Goal: Transaction & Acquisition: Purchase product/service

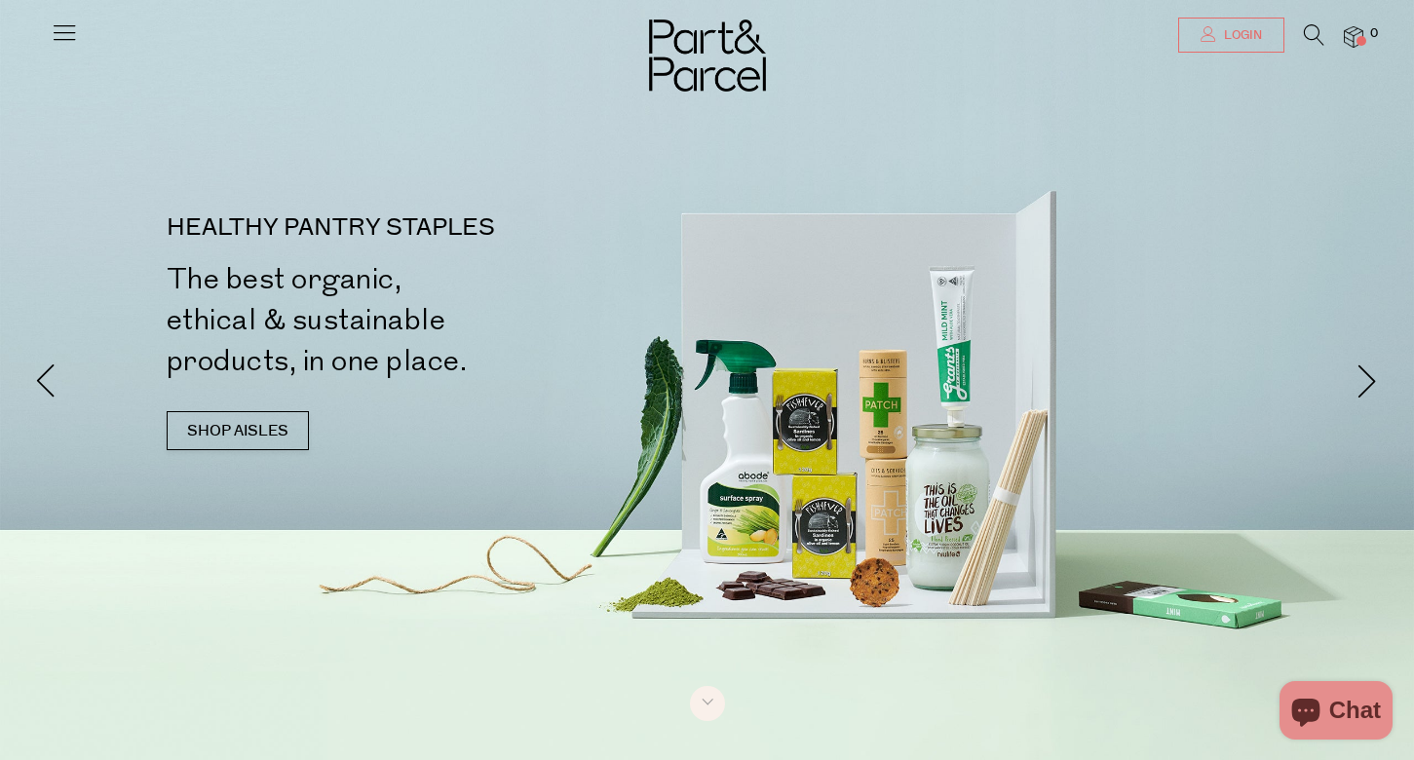
click at [1247, 42] on span "Login" at bounding box center [1240, 35] width 43 height 17
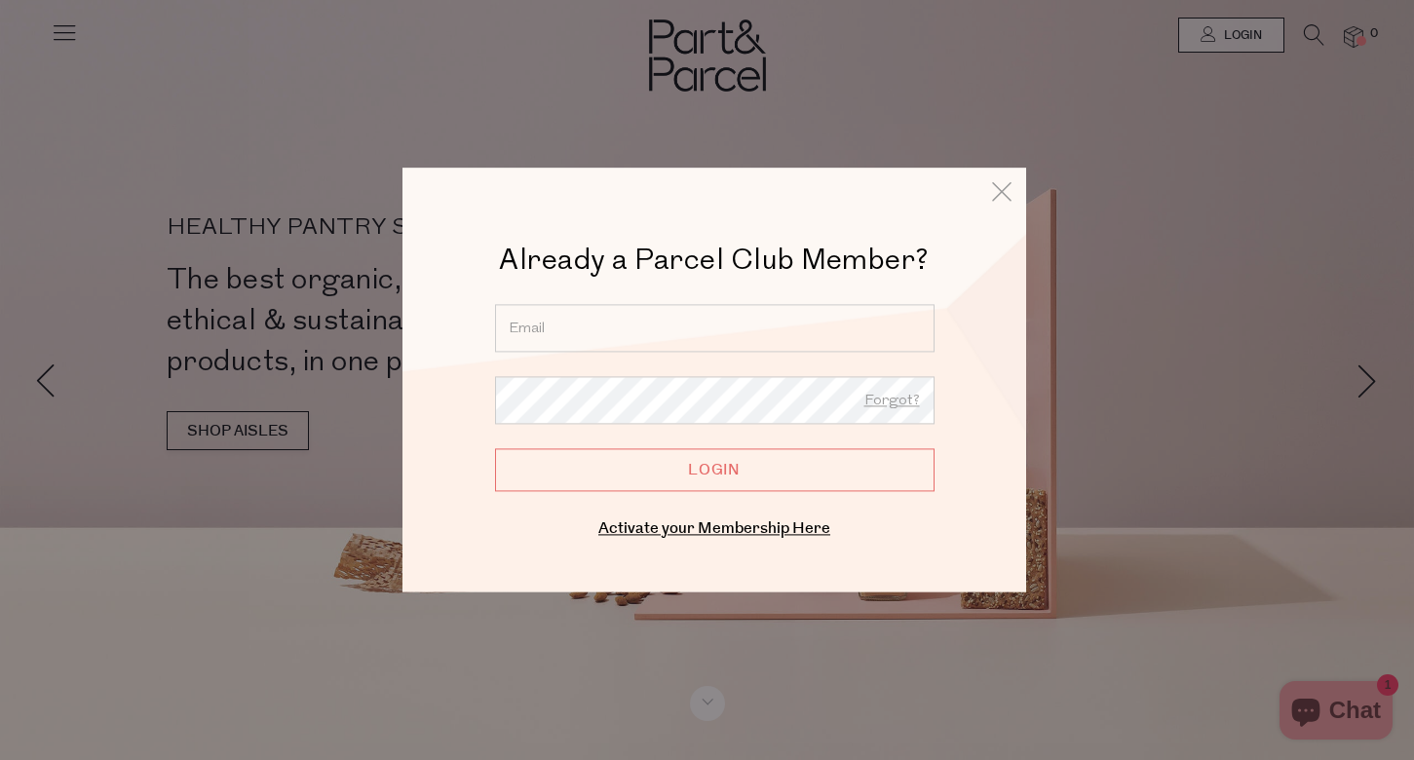
type input "danielle.debruin@outlook.com"
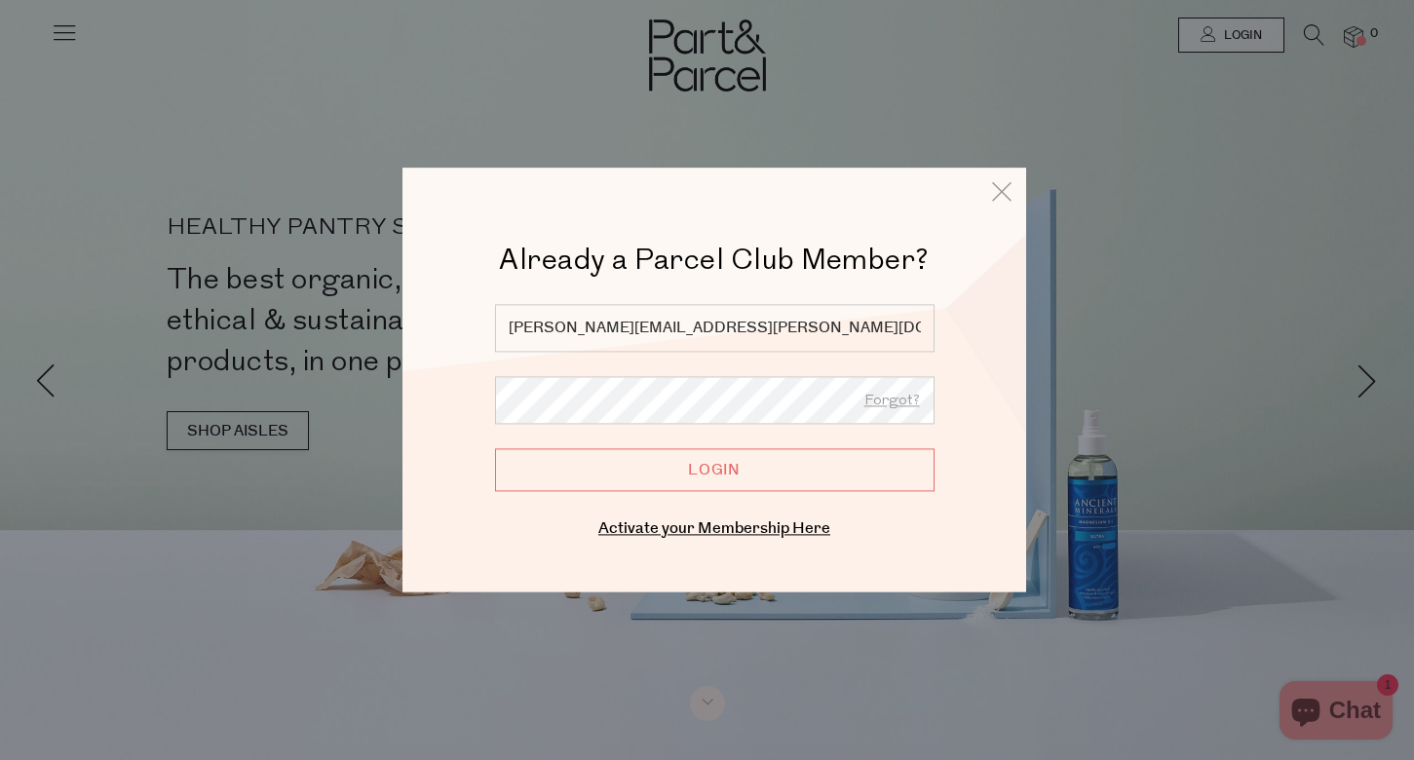
click at [714, 470] on input "Login" at bounding box center [714, 469] width 439 height 43
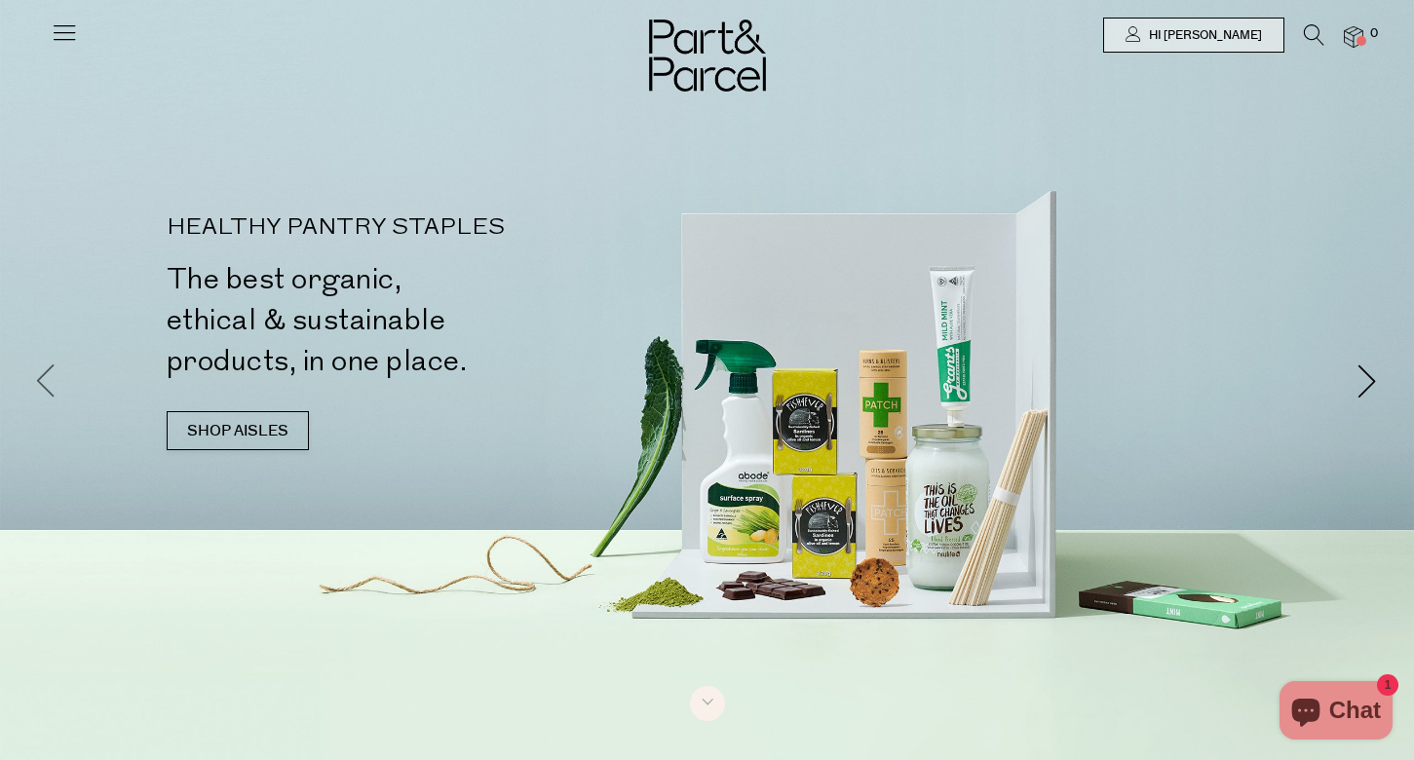
click at [47, 374] on span at bounding box center [46, 380] width 34 height 34
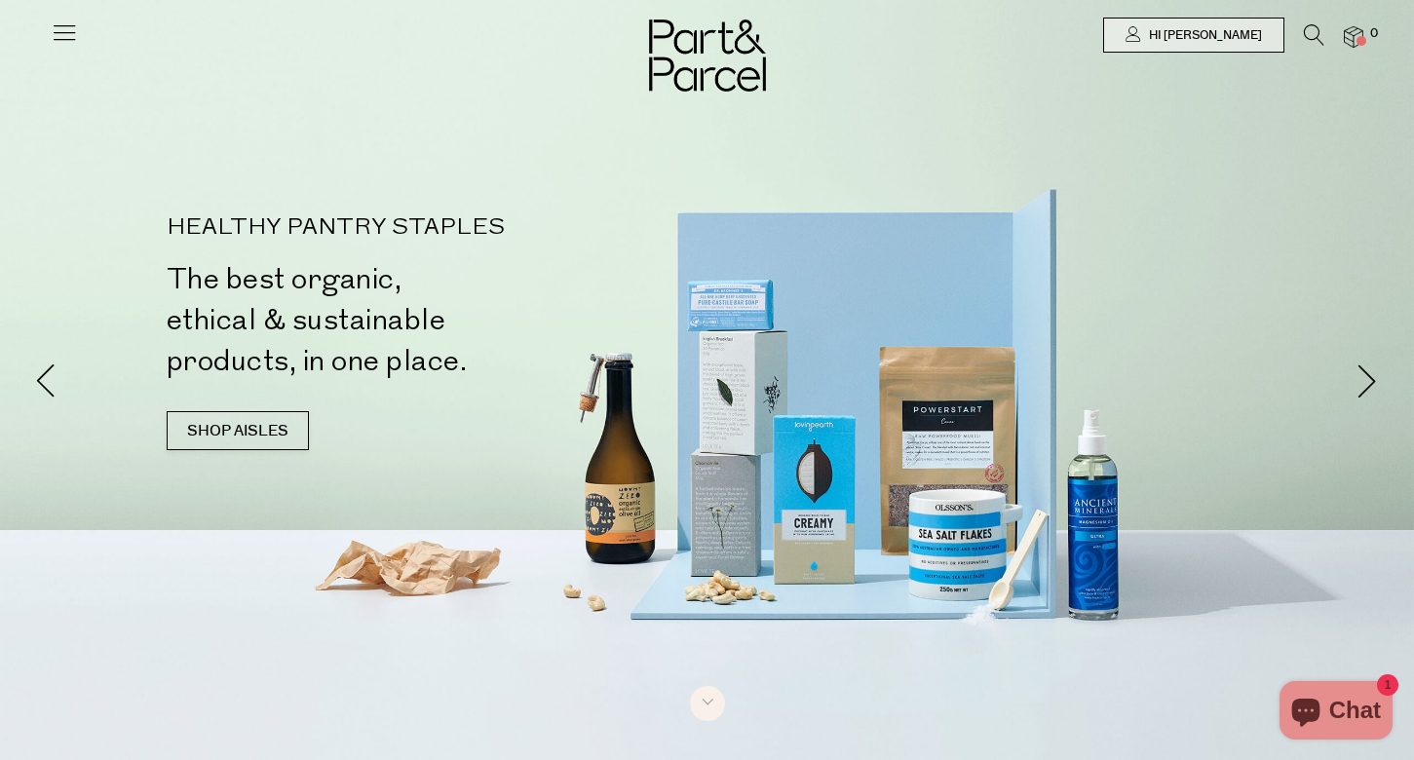
click at [65, 32] on icon at bounding box center [64, 32] width 27 height 27
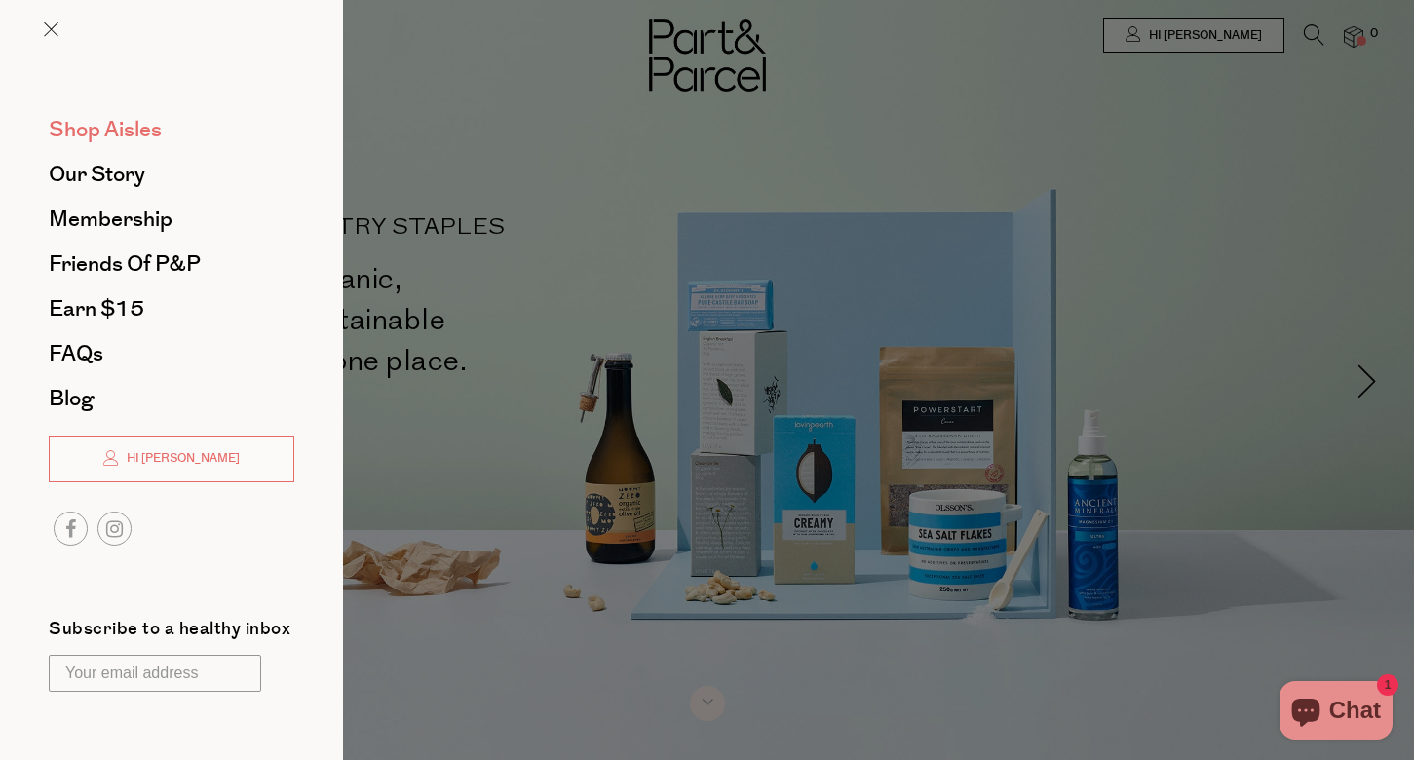
click at [89, 128] on span "Shop Aisles" at bounding box center [105, 129] width 113 height 31
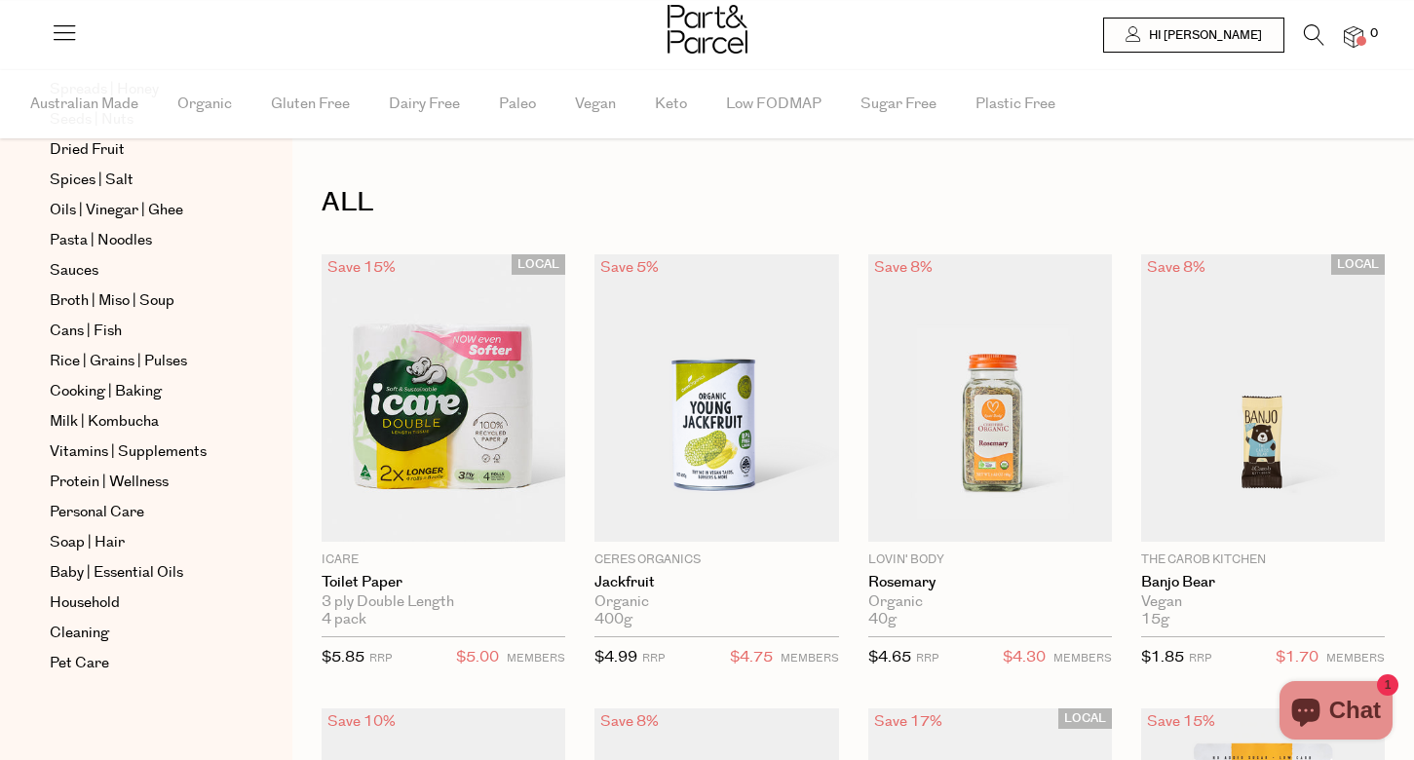
scroll to position [638, 0]
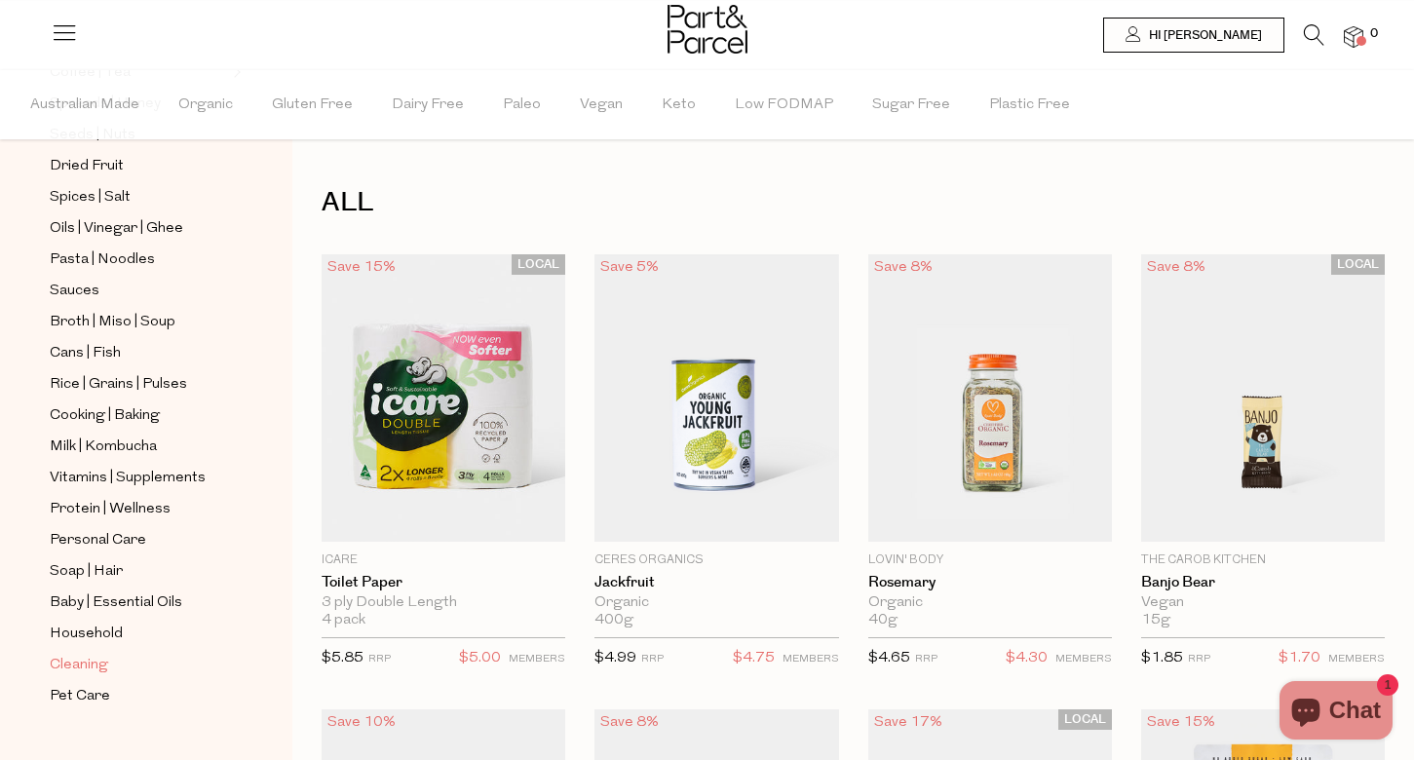
click at [78, 661] on span "Cleaning" at bounding box center [79, 665] width 58 height 23
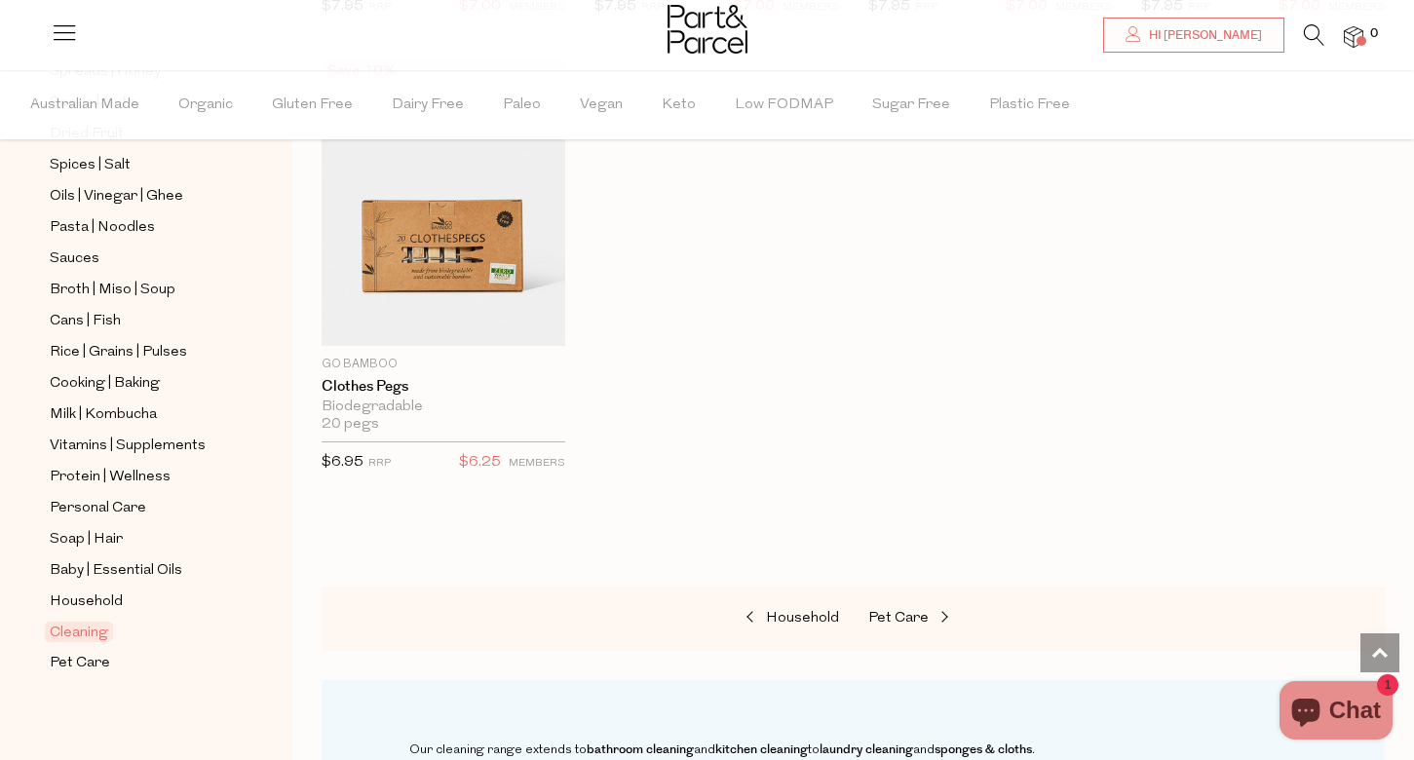
scroll to position [670, 0]
click at [64, 589] on link "Household" at bounding box center [138, 601] width 177 height 24
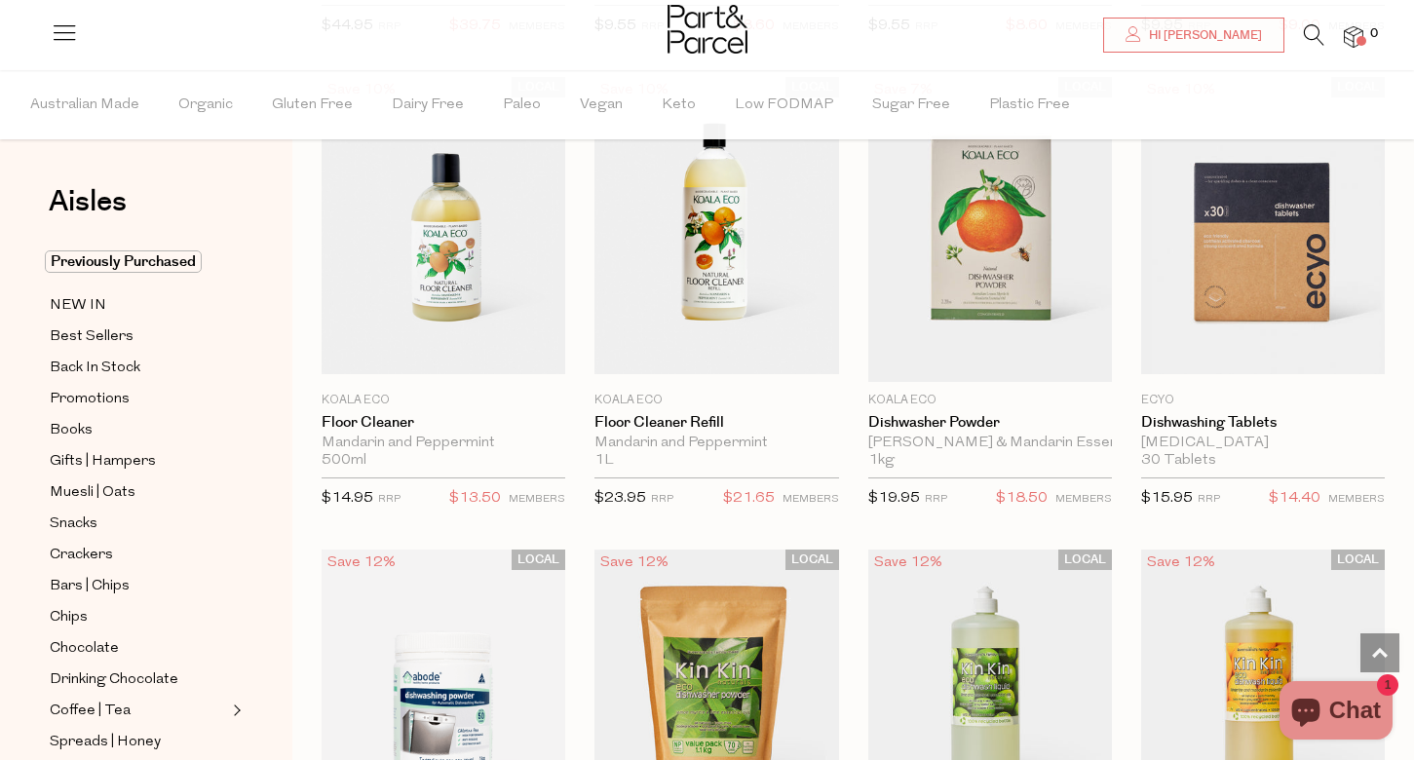
scroll to position [2902, 0]
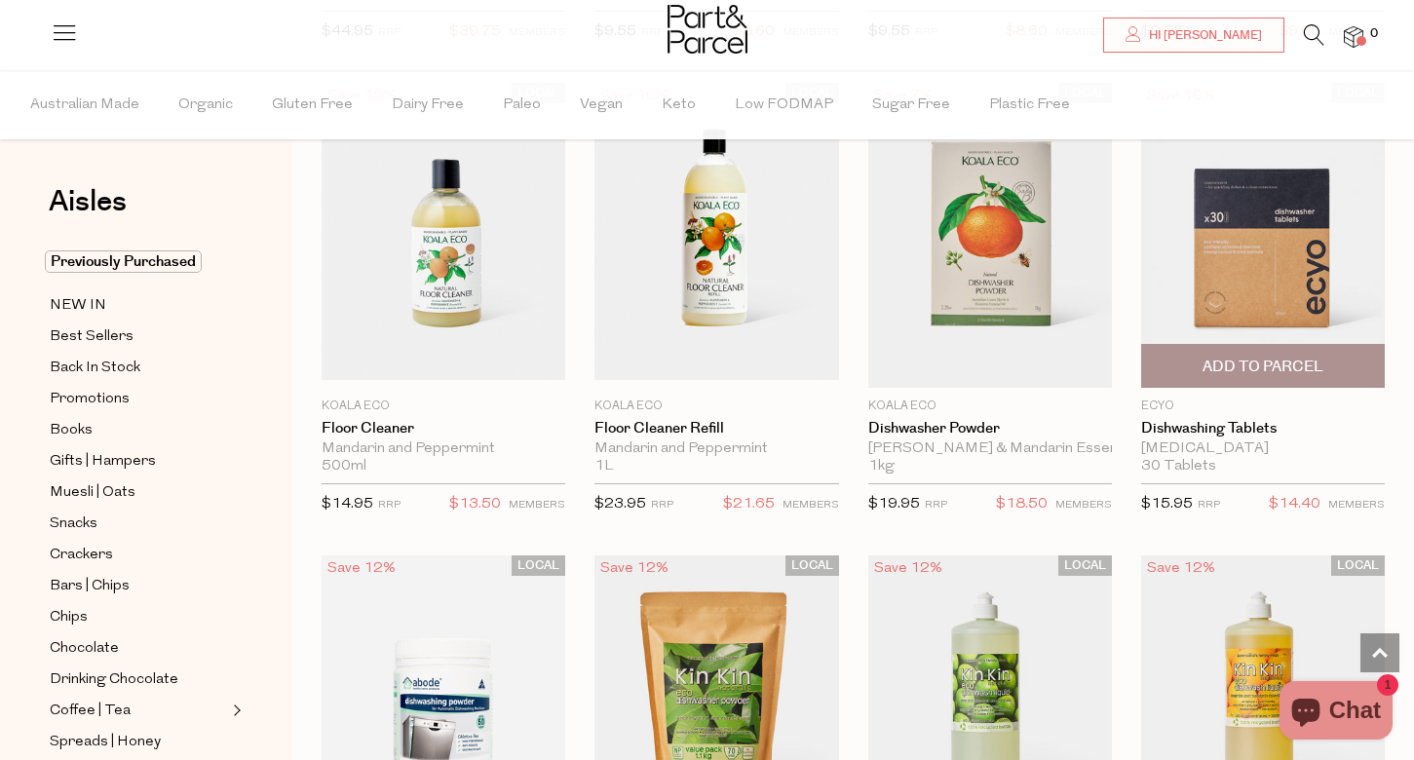
click at [1219, 367] on span "Add To Parcel" at bounding box center [1262, 367] width 121 height 20
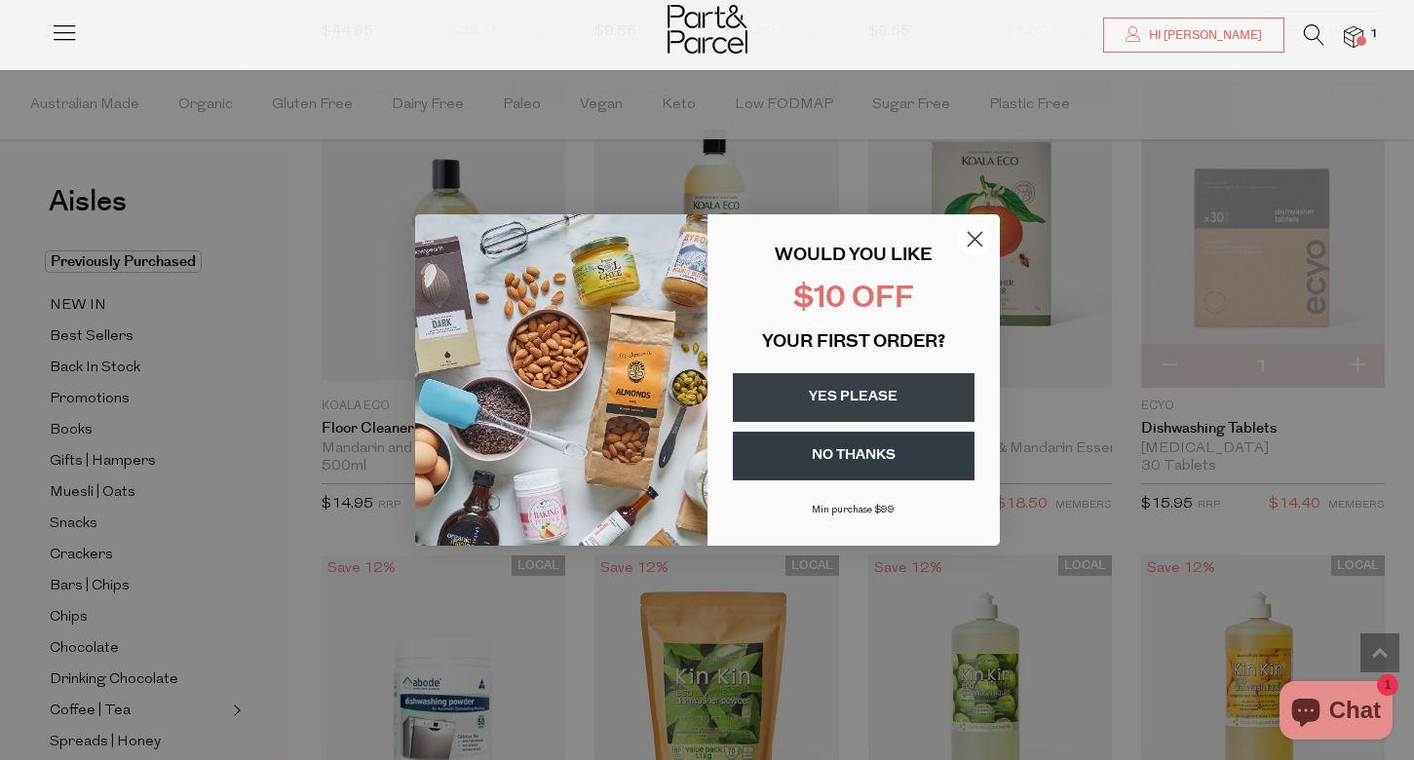
click at [830, 397] on button "YES PLEASE" at bounding box center [854, 397] width 242 height 49
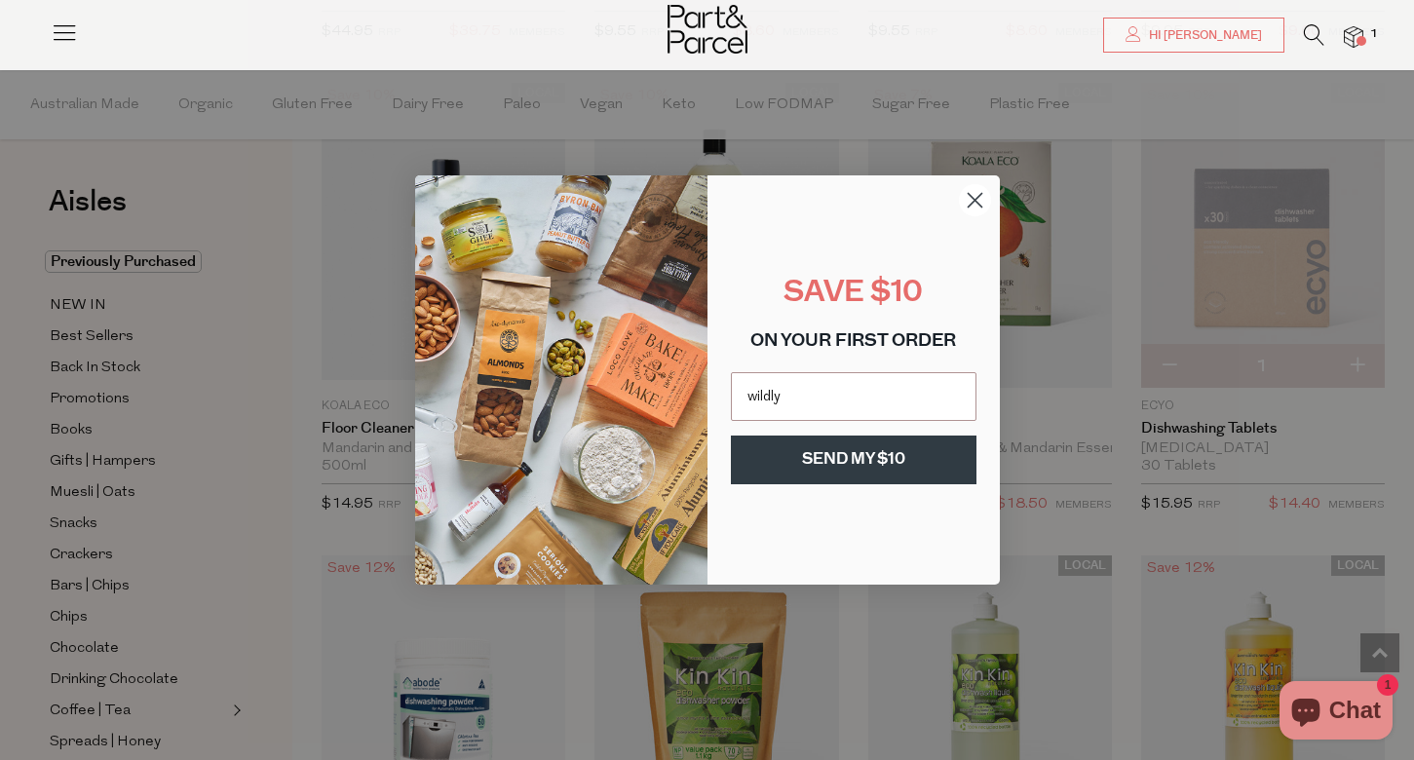
type input "wildly"
click at [964, 199] on circle "Close dialog" at bounding box center [974, 200] width 32 height 32
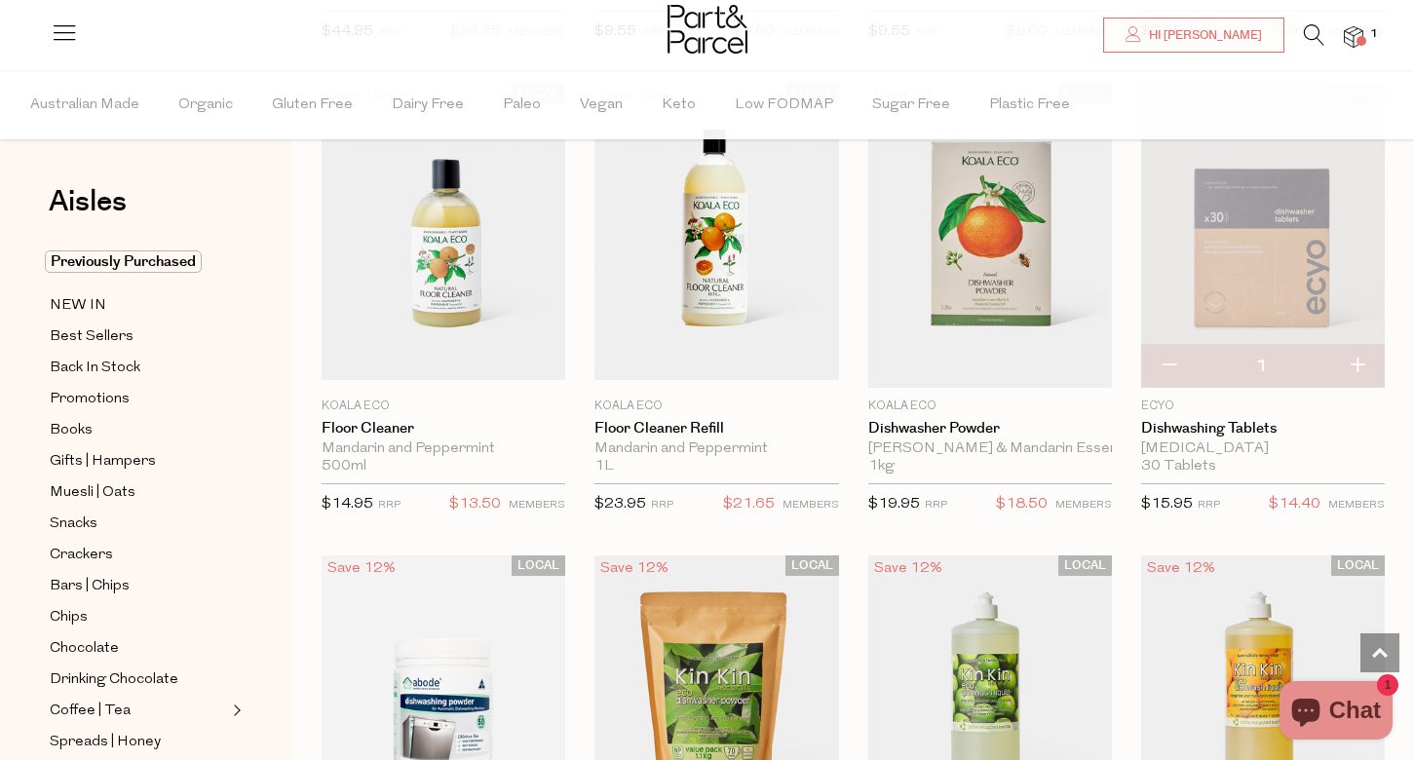
click at [1359, 362] on button "button" at bounding box center [1357, 366] width 56 height 43
type input "2"
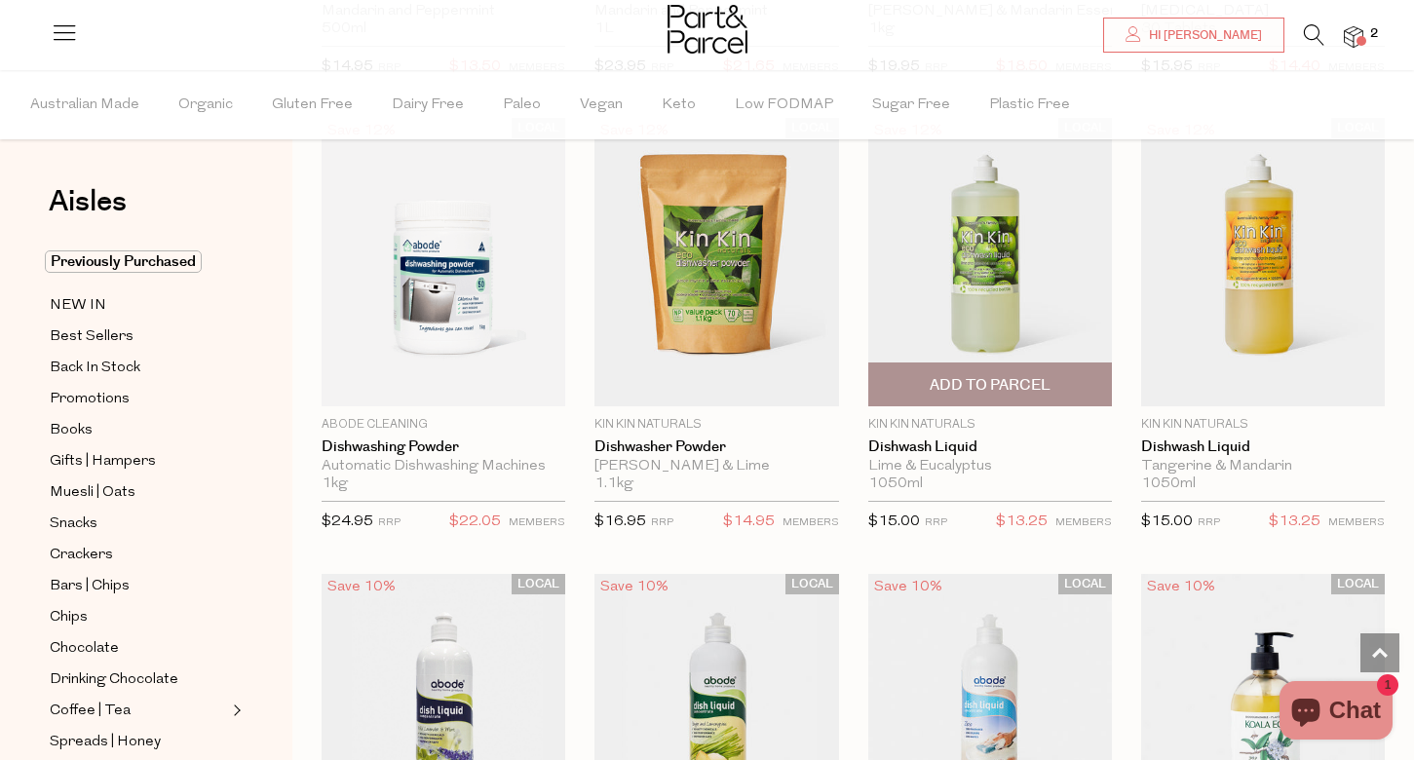
scroll to position [3341, 0]
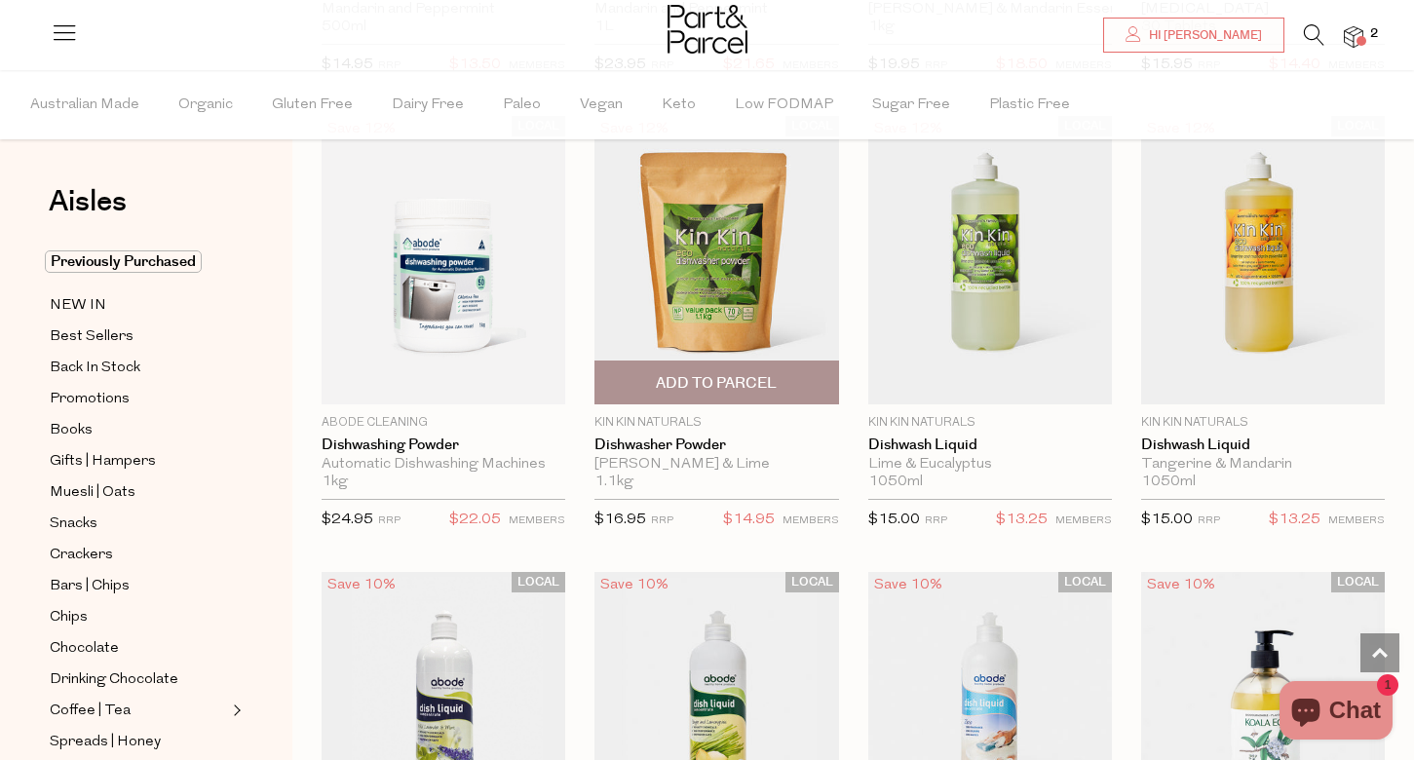
click at [698, 377] on span "Add To Parcel" at bounding box center [716, 383] width 121 height 20
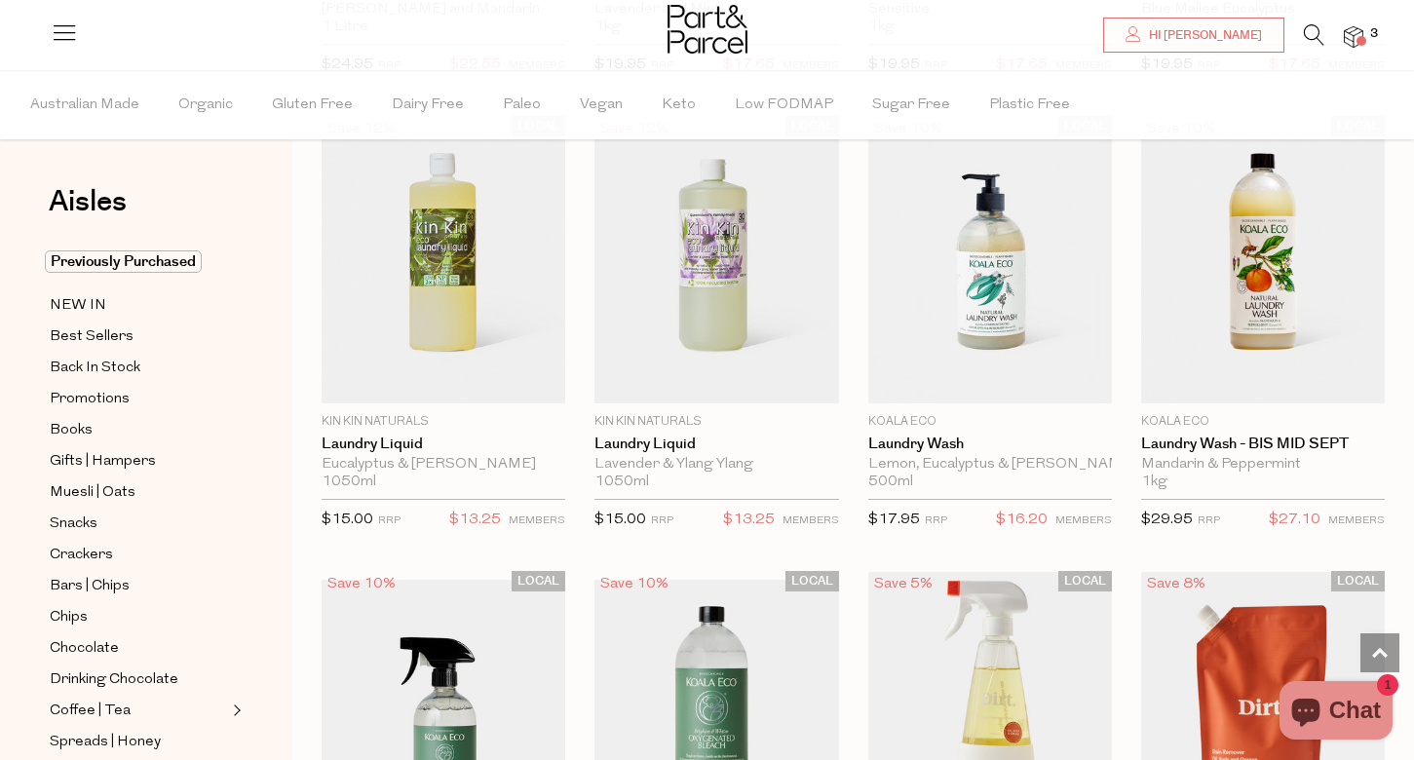
scroll to position [5058, 0]
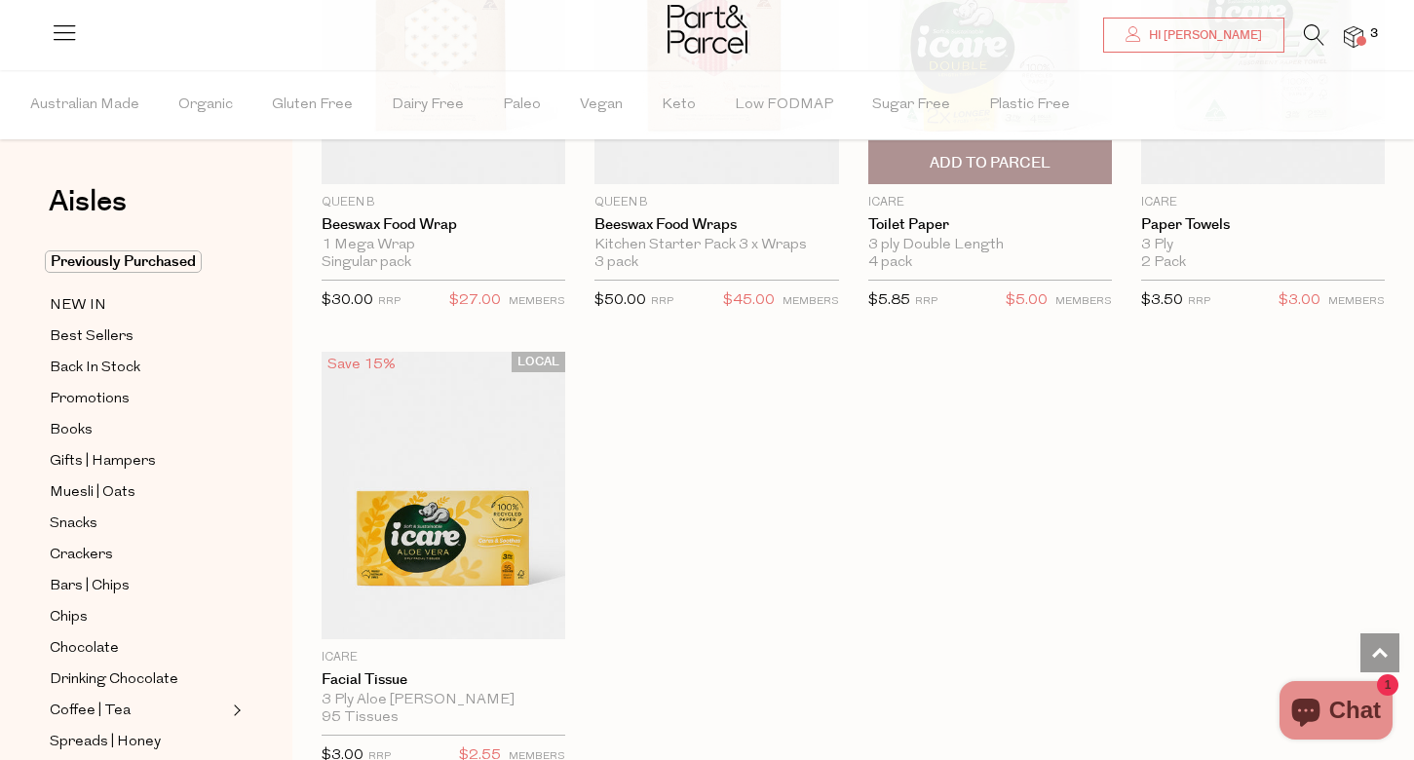
scroll to position [9126, 0]
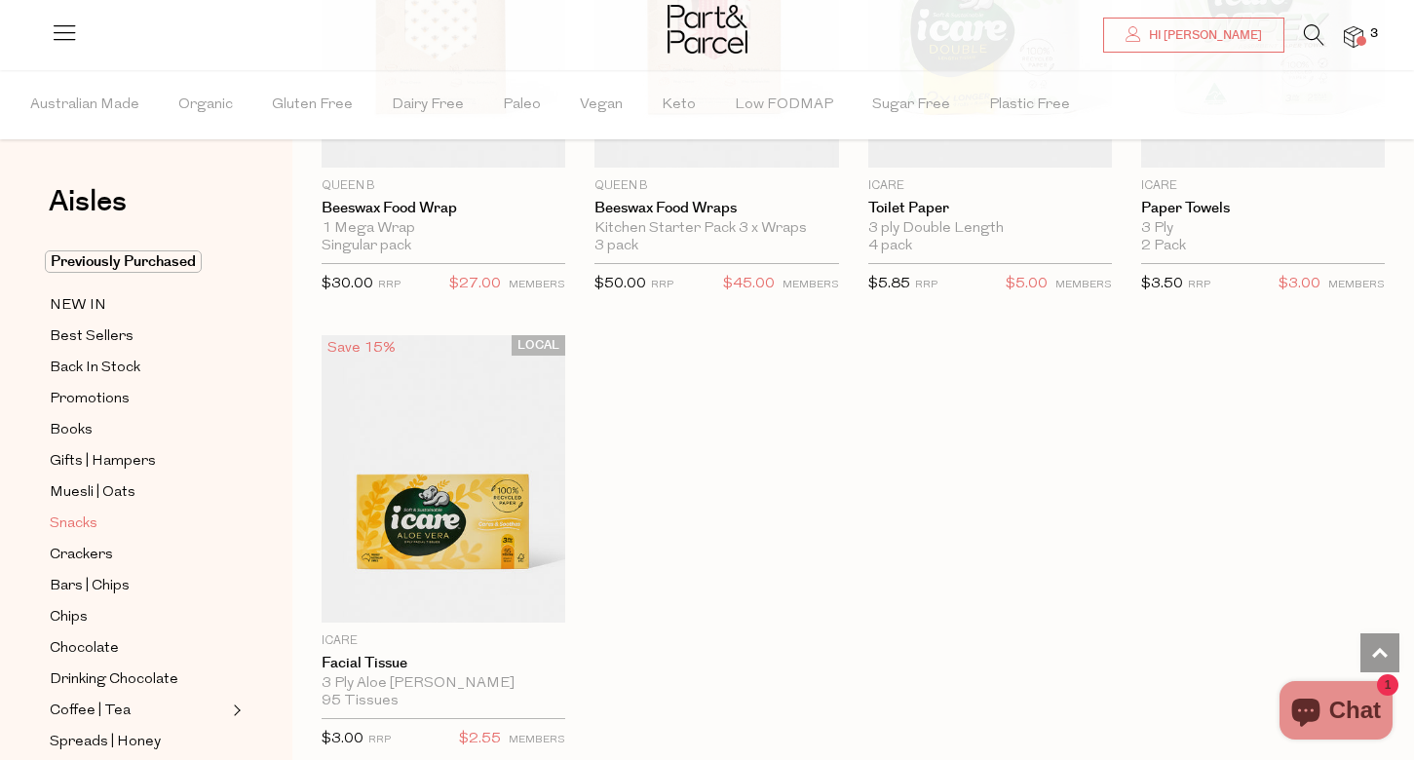
click at [59, 523] on span "Snacks" at bounding box center [74, 523] width 48 height 23
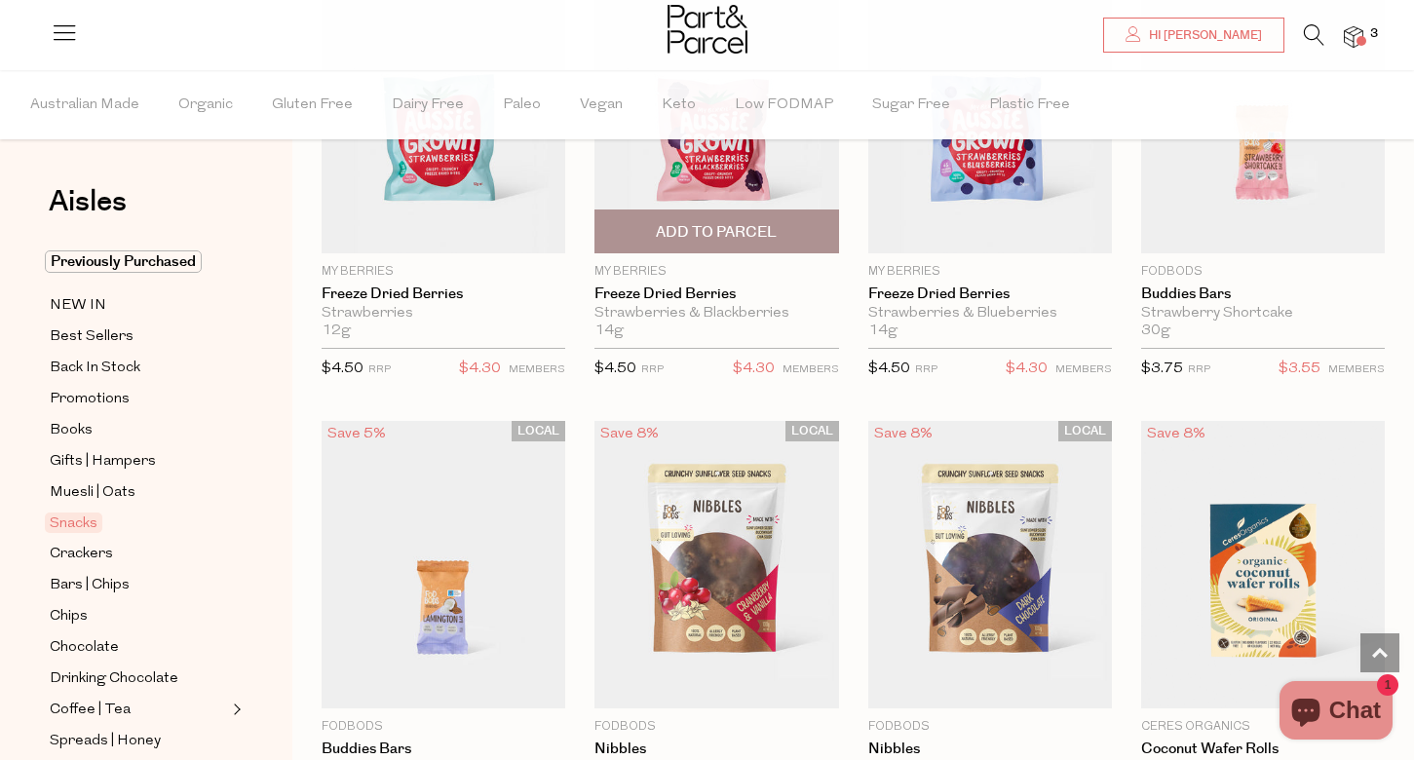
scroll to position [2642, 0]
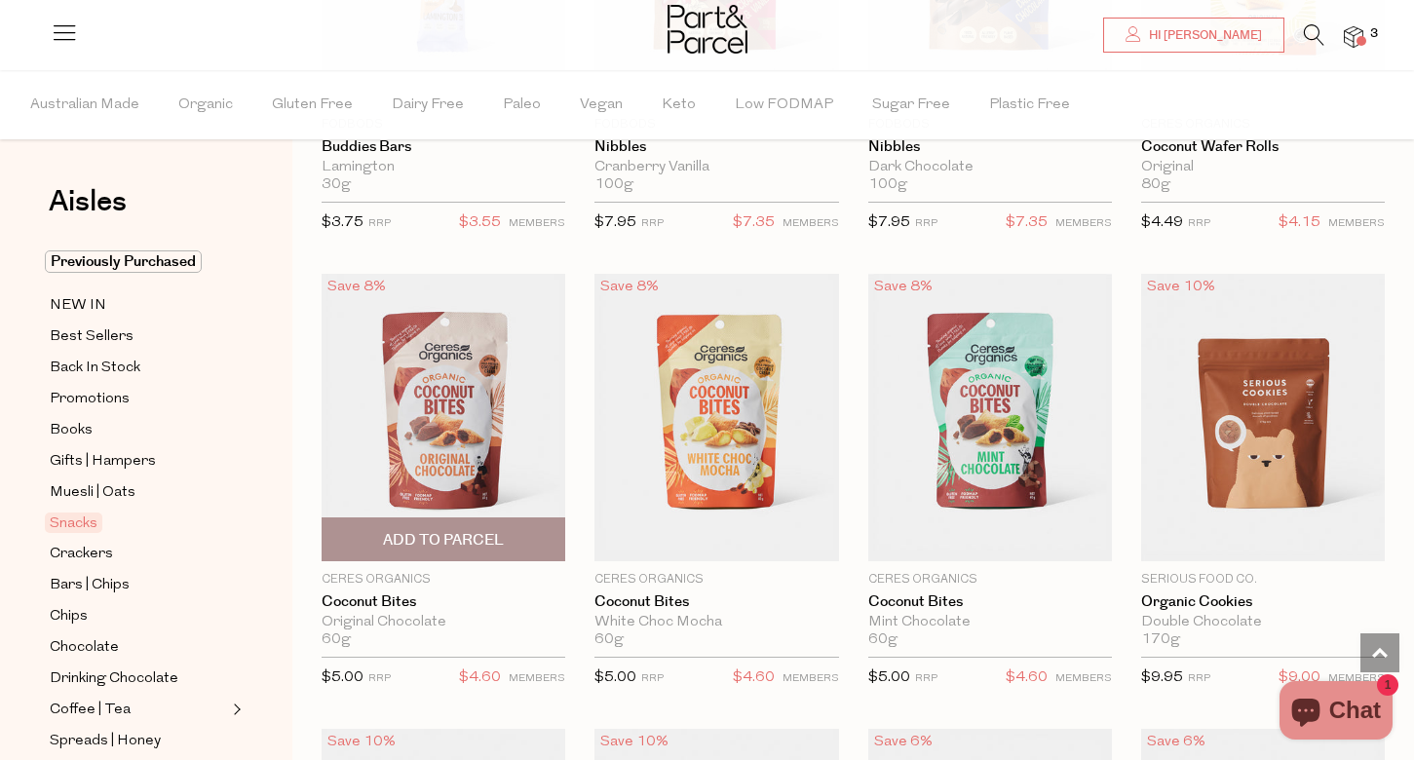
click at [436, 530] on span "Add To Parcel" at bounding box center [443, 540] width 121 height 20
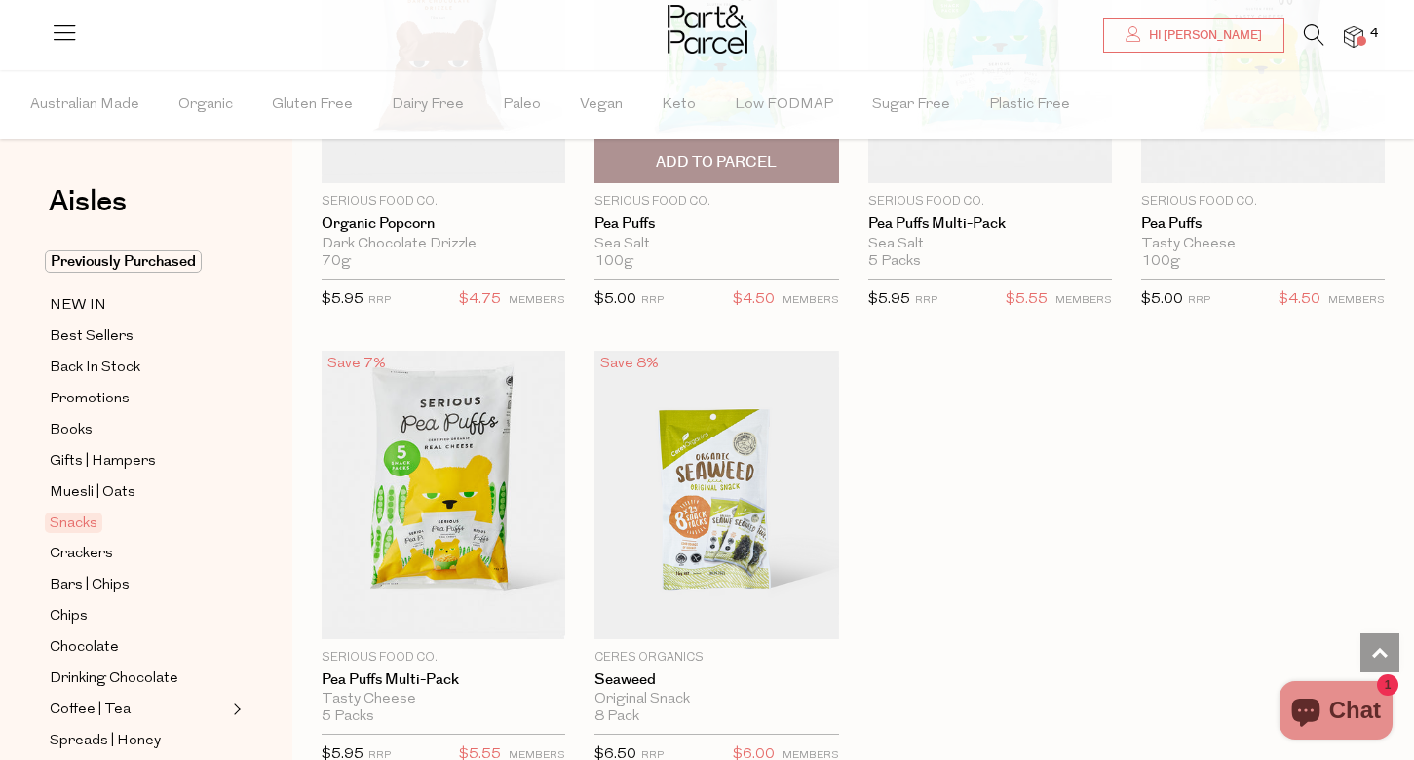
scroll to position [5403, 1]
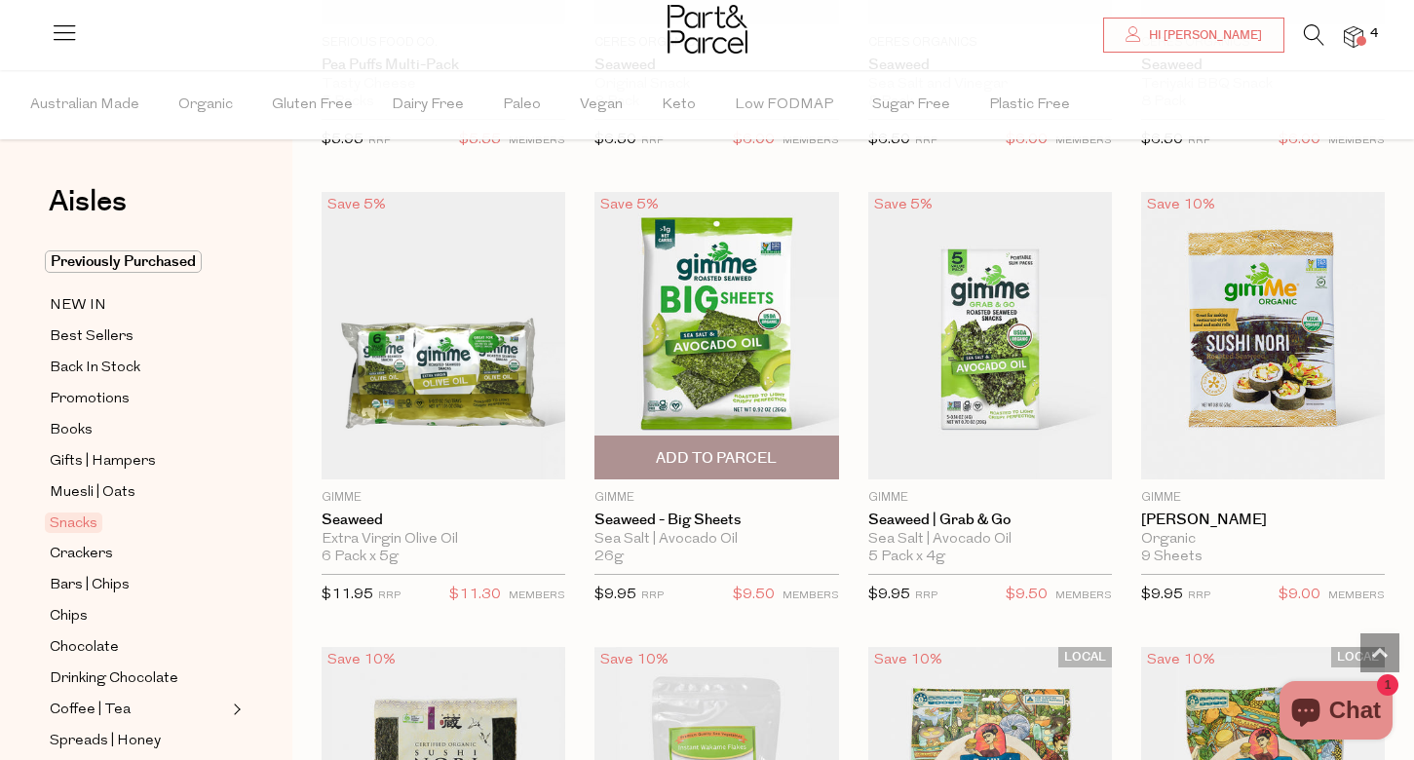
scroll to position [6046, 0]
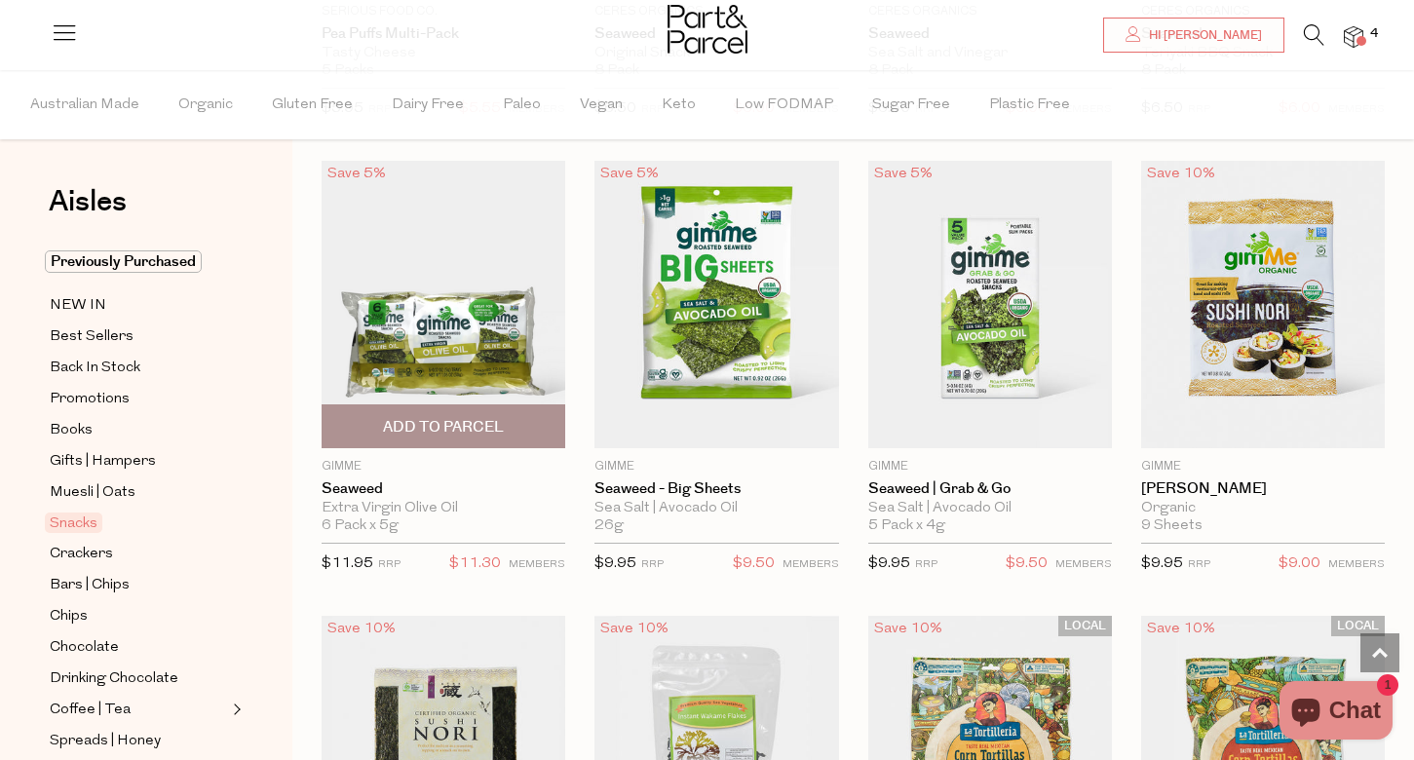
click at [435, 417] on span "Add To Parcel" at bounding box center [443, 427] width 121 height 20
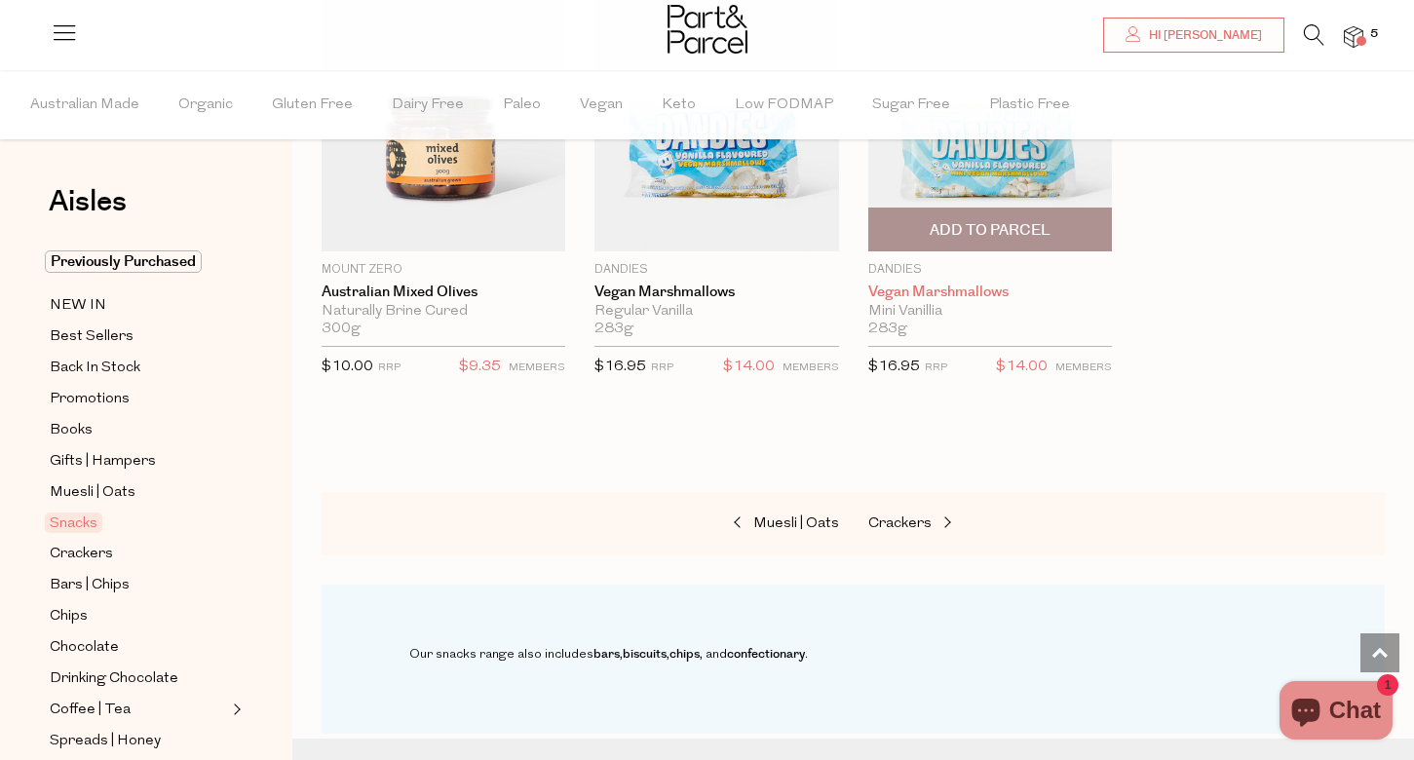
scroll to position [7584, 0]
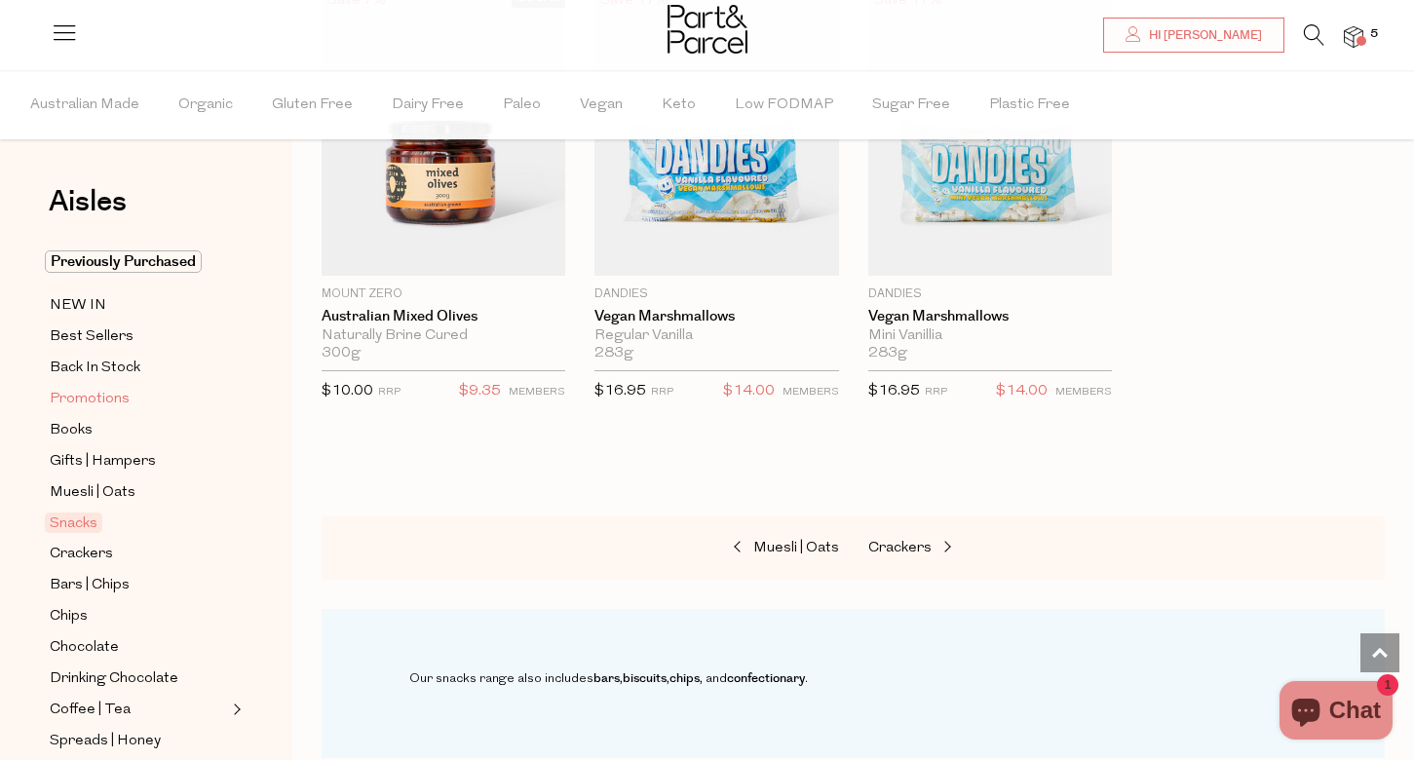
click at [69, 397] on span "Promotions" at bounding box center [90, 399] width 80 height 23
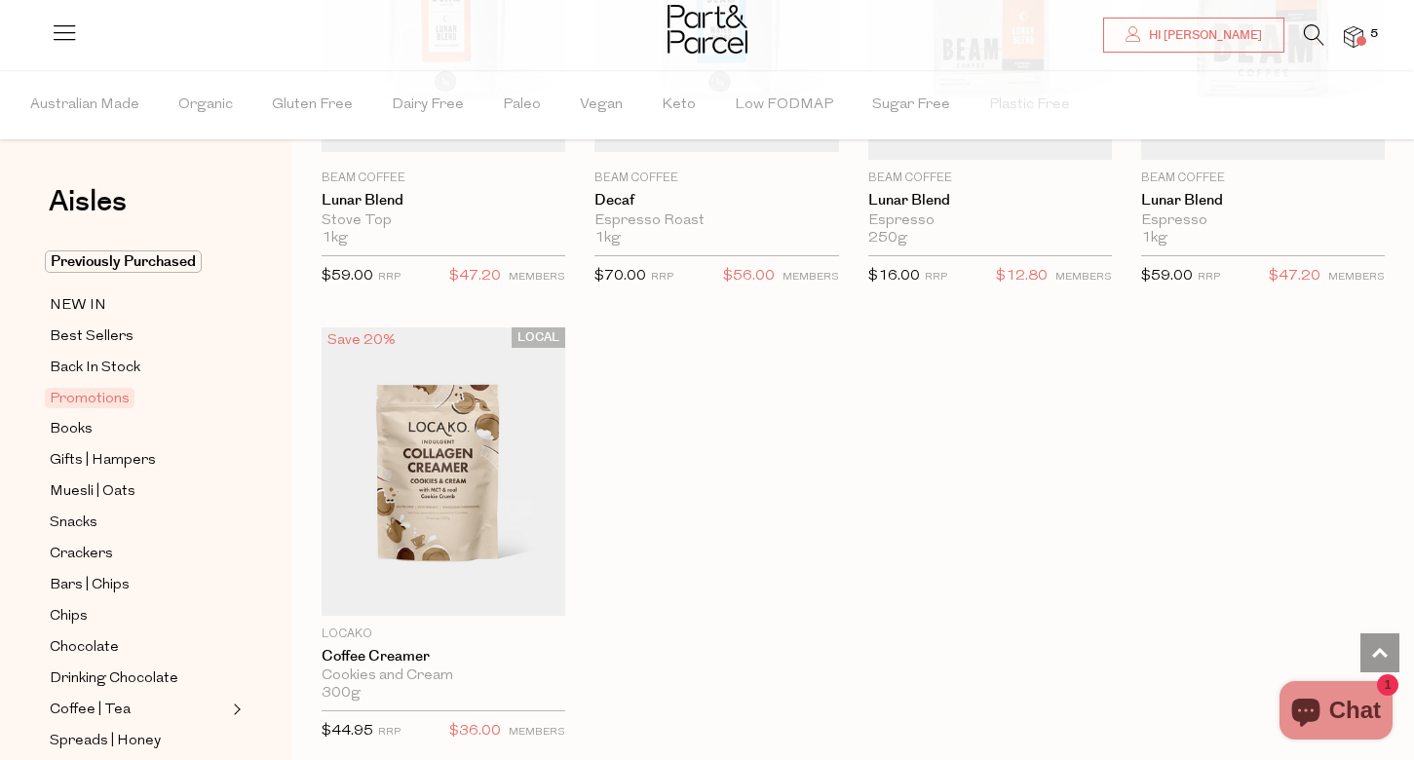
scroll to position [1309, 0]
click at [70, 339] on span "Best Sellers" at bounding box center [92, 336] width 84 height 23
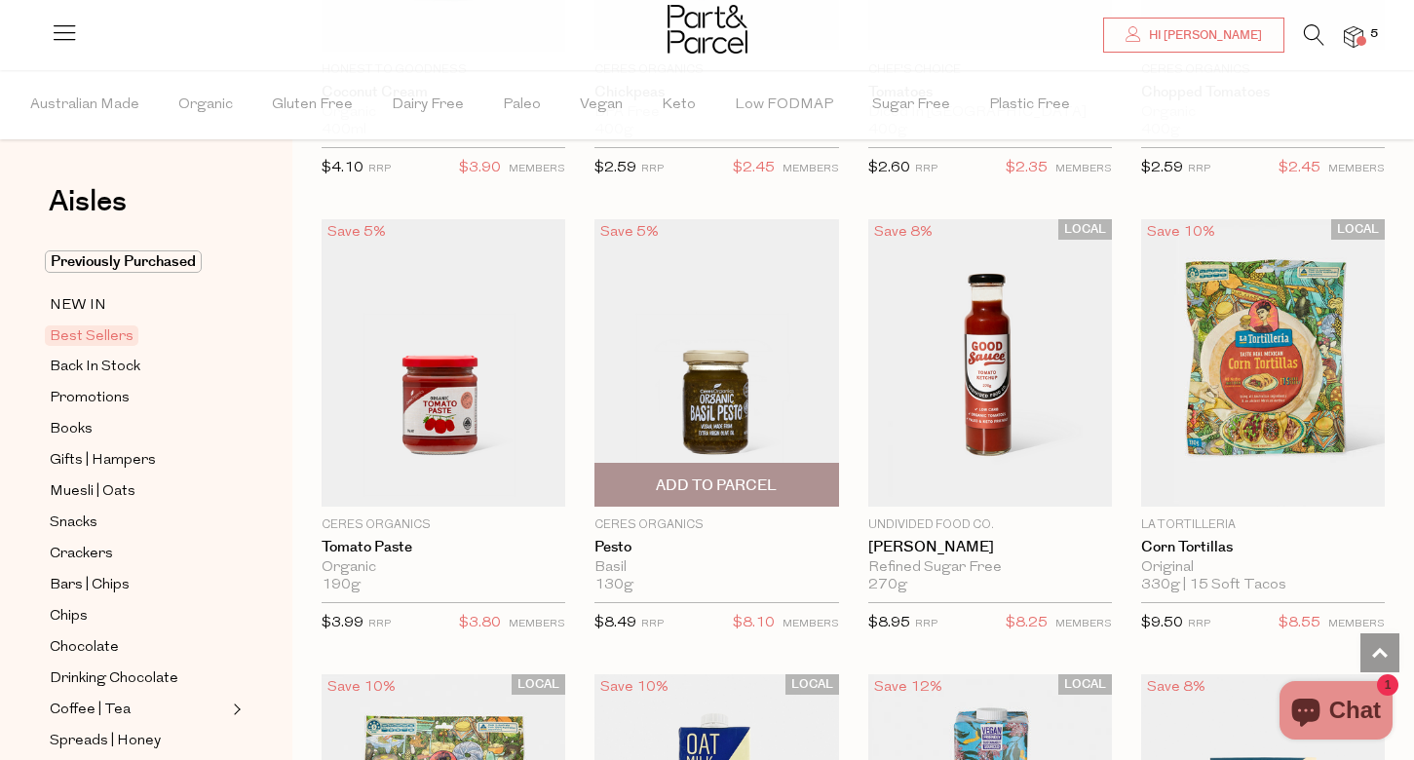
scroll to position [2792, 0]
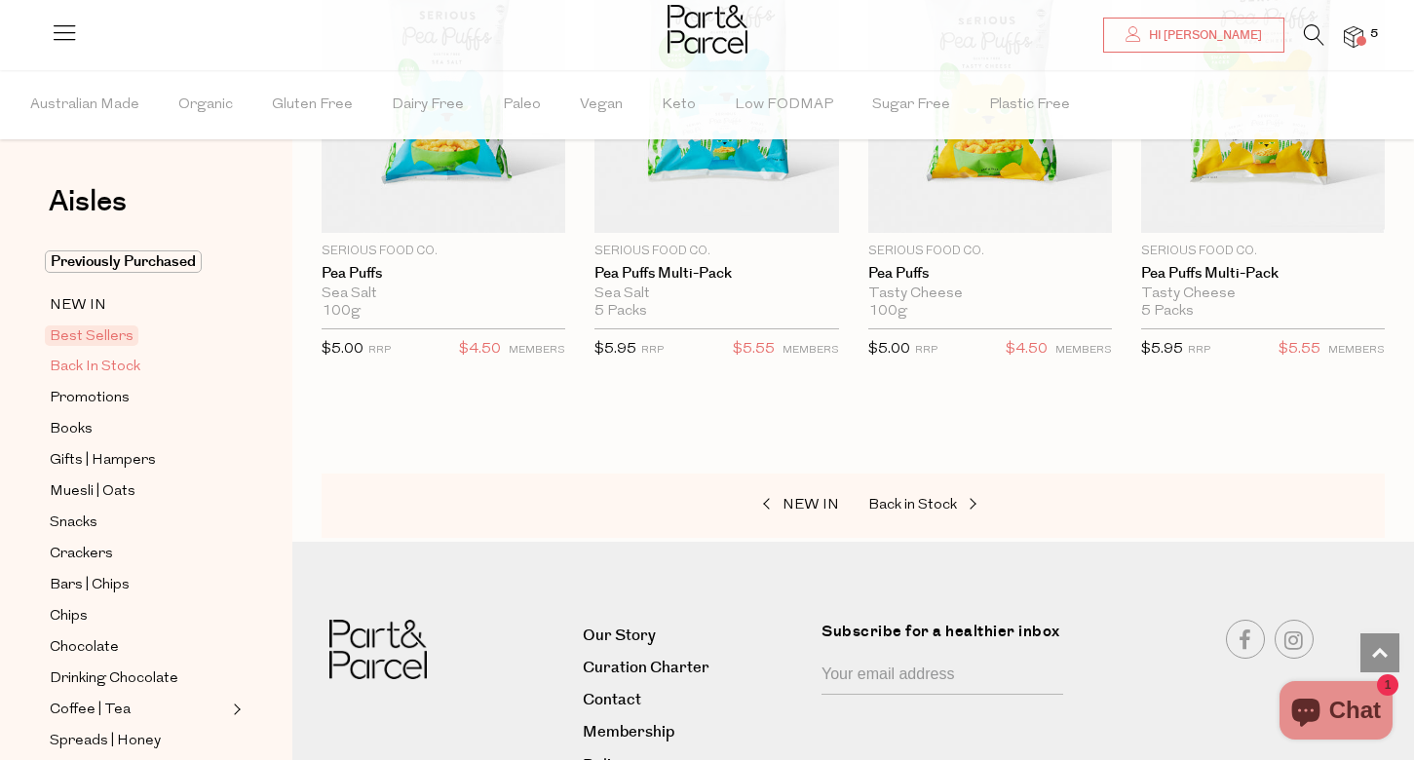
click at [69, 374] on span "Back In Stock" at bounding box center [95, 367] width 91 height 23
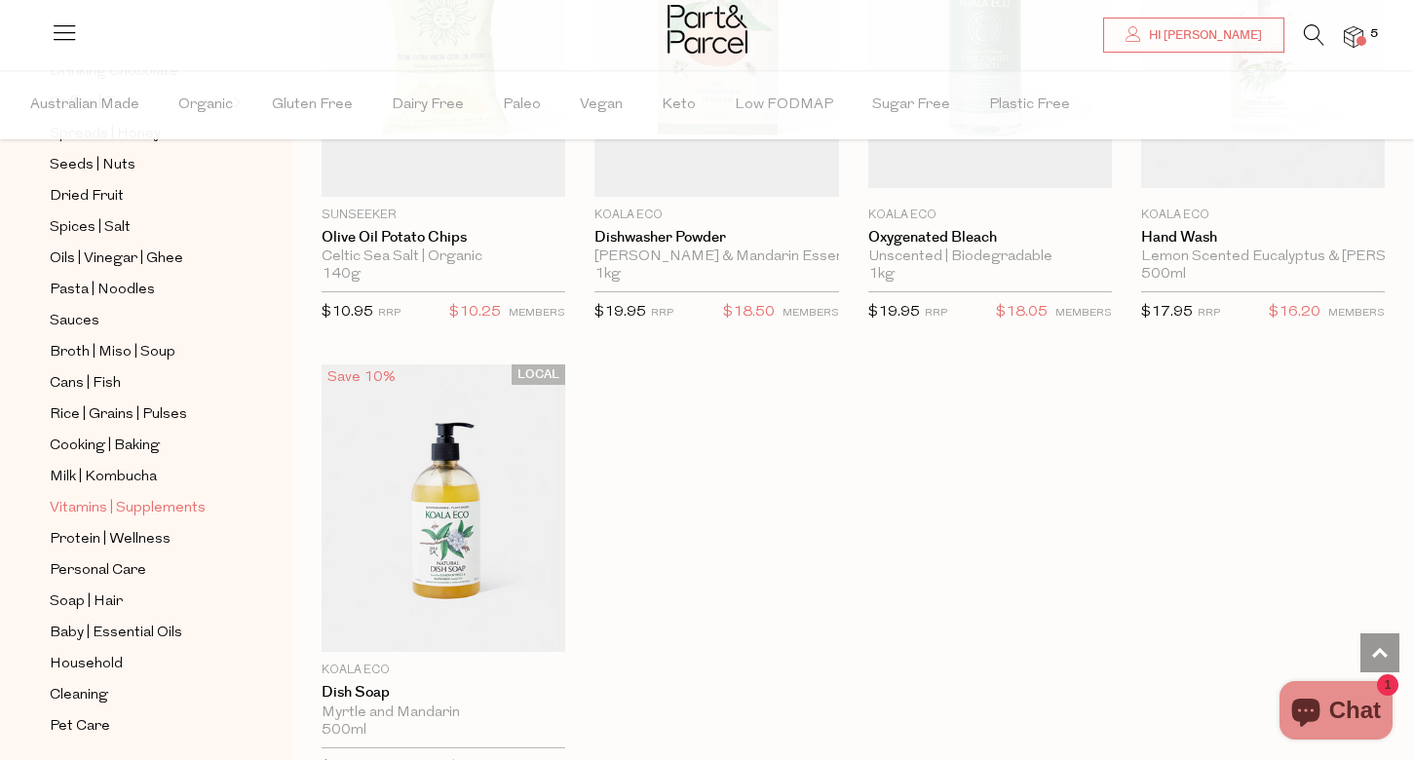
click at [141, 508] on span "Vitamins | Supplements" at bounding box center [128, 508] width 156 height 23
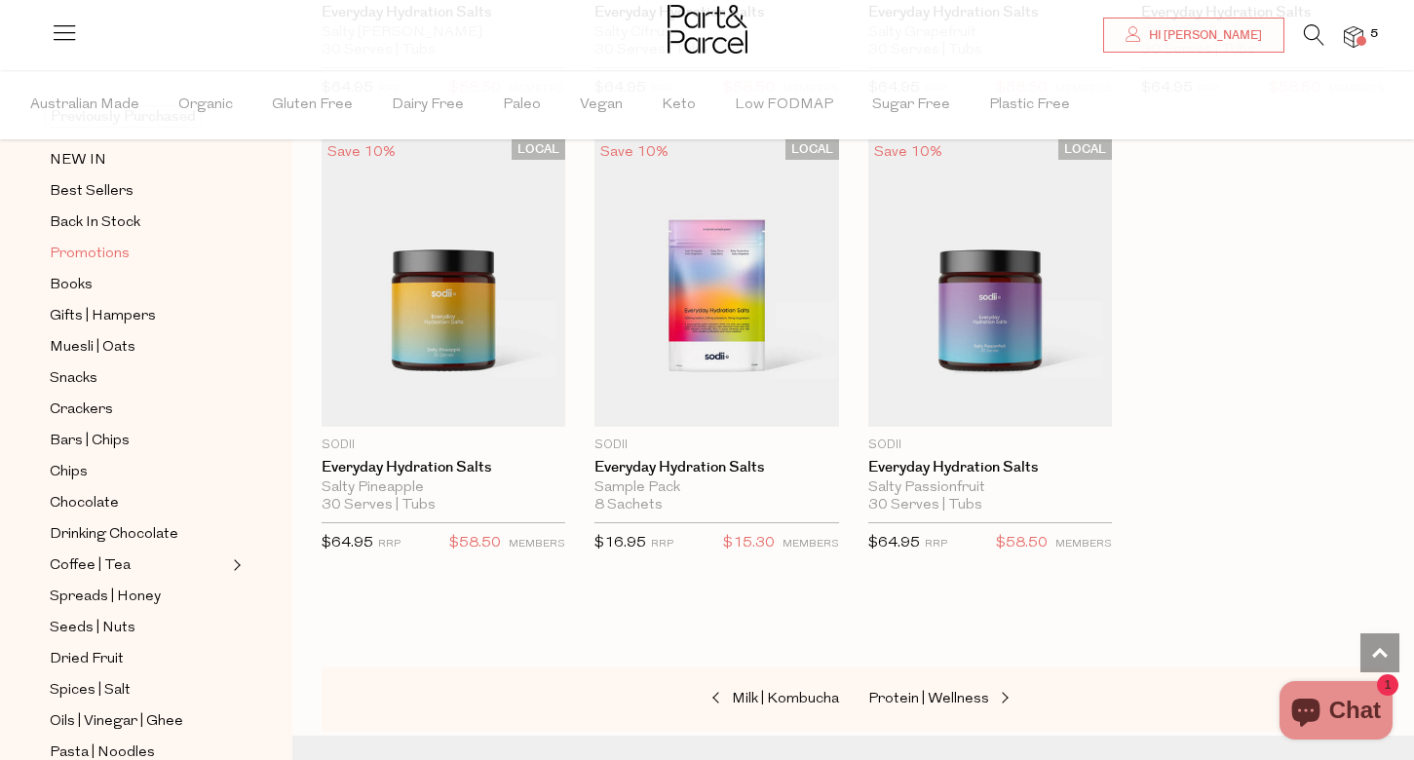
click at [79, 247] on span "Promotions" at bounding box center [90, 254] width 80 height 23
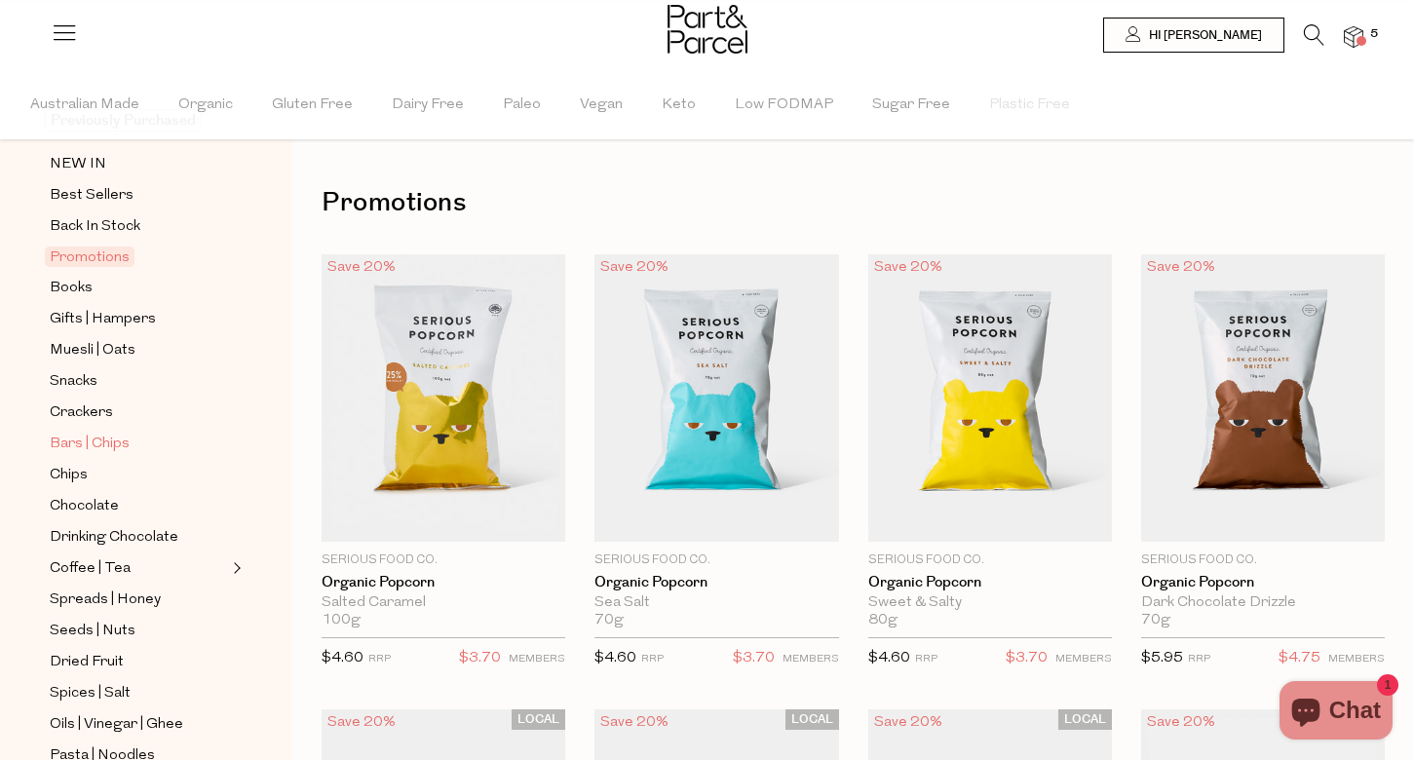
click at [86, 437] on span "Bars | Chips" at bounding box center [90, 444] width 80 height 23
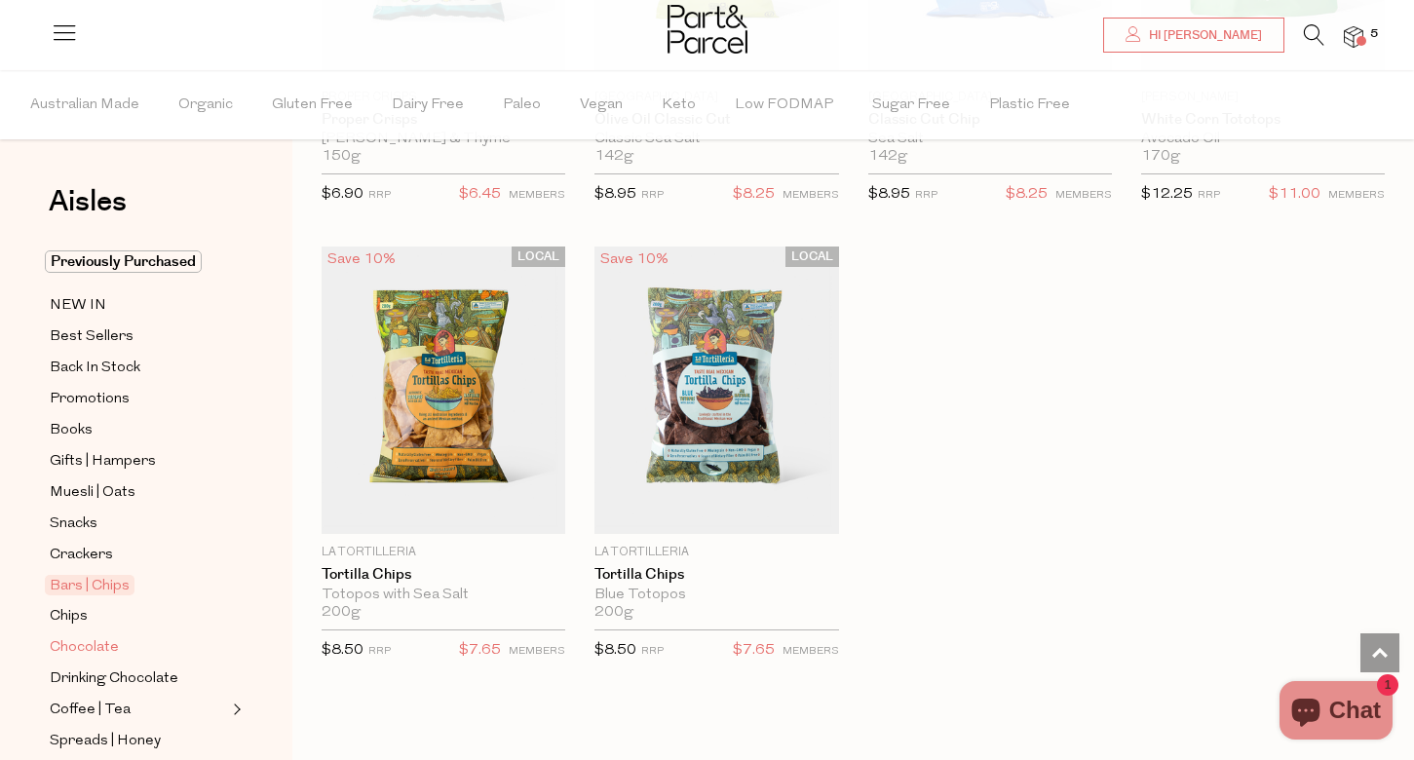
click at [100, 656] on span "Chocolate" at bounding box center [84, 647] width 69 height 23
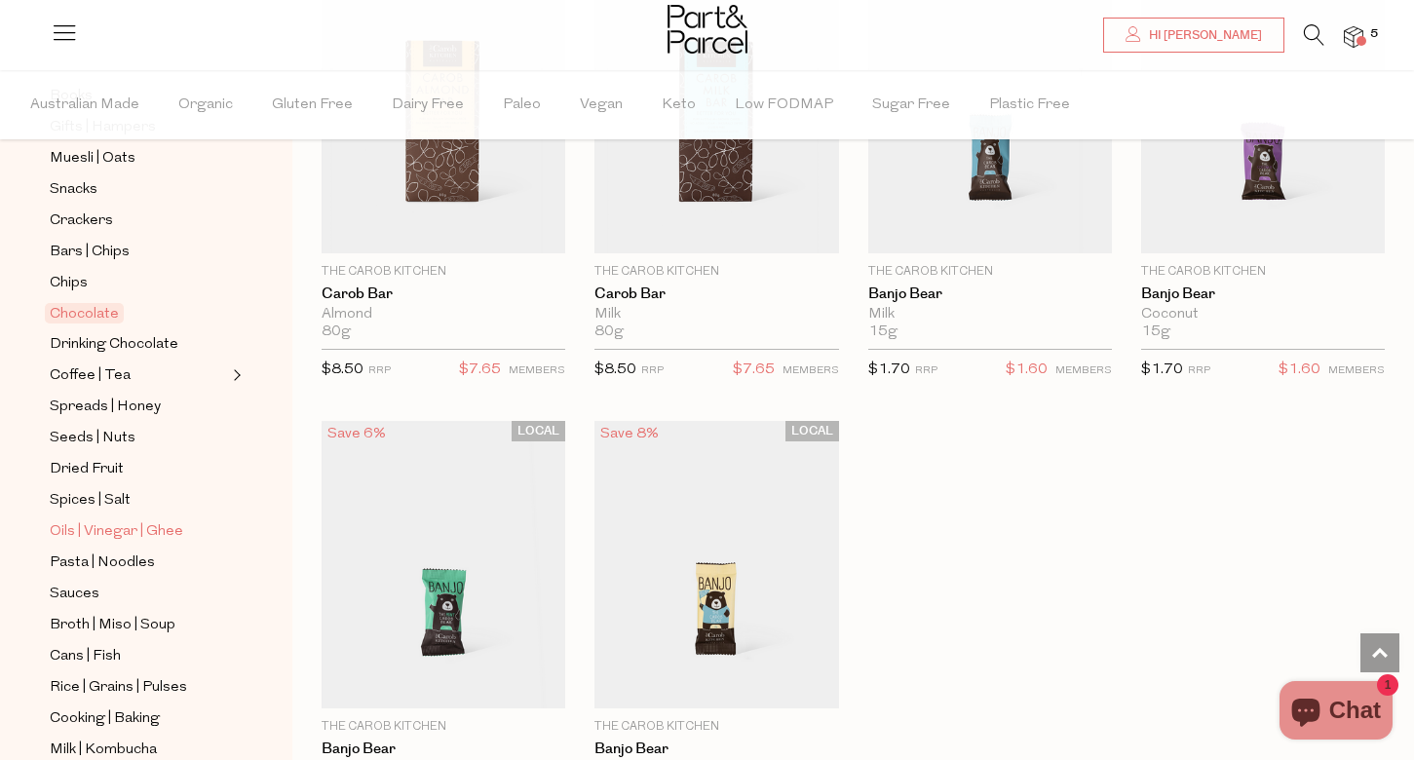
click at [101, 523] on span "Oils | Vinegar | Ghee" at bounding box center [116, 531] width 133 height 23
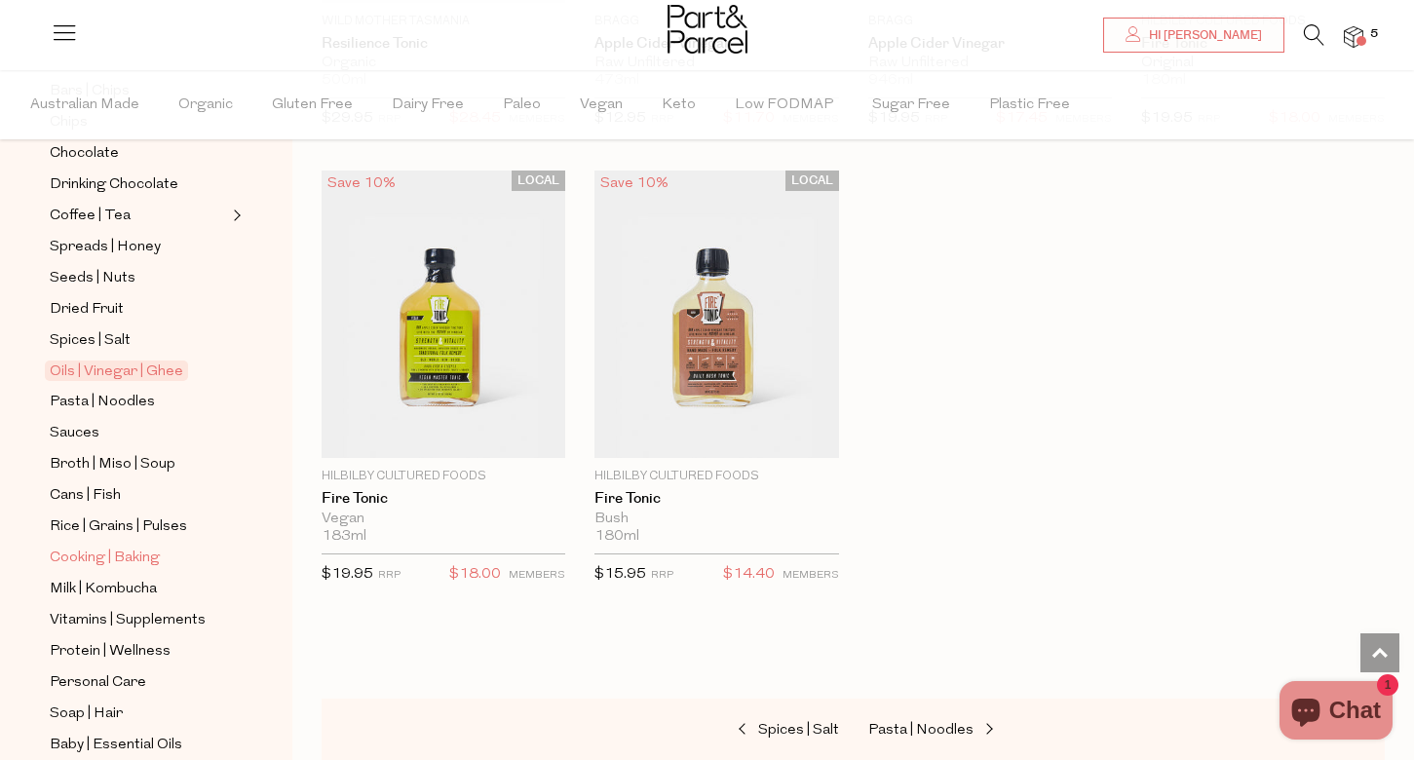
click at [90, 557] on span "Cooking | Baking" at bounding box center [105, 558] width 110 height 23
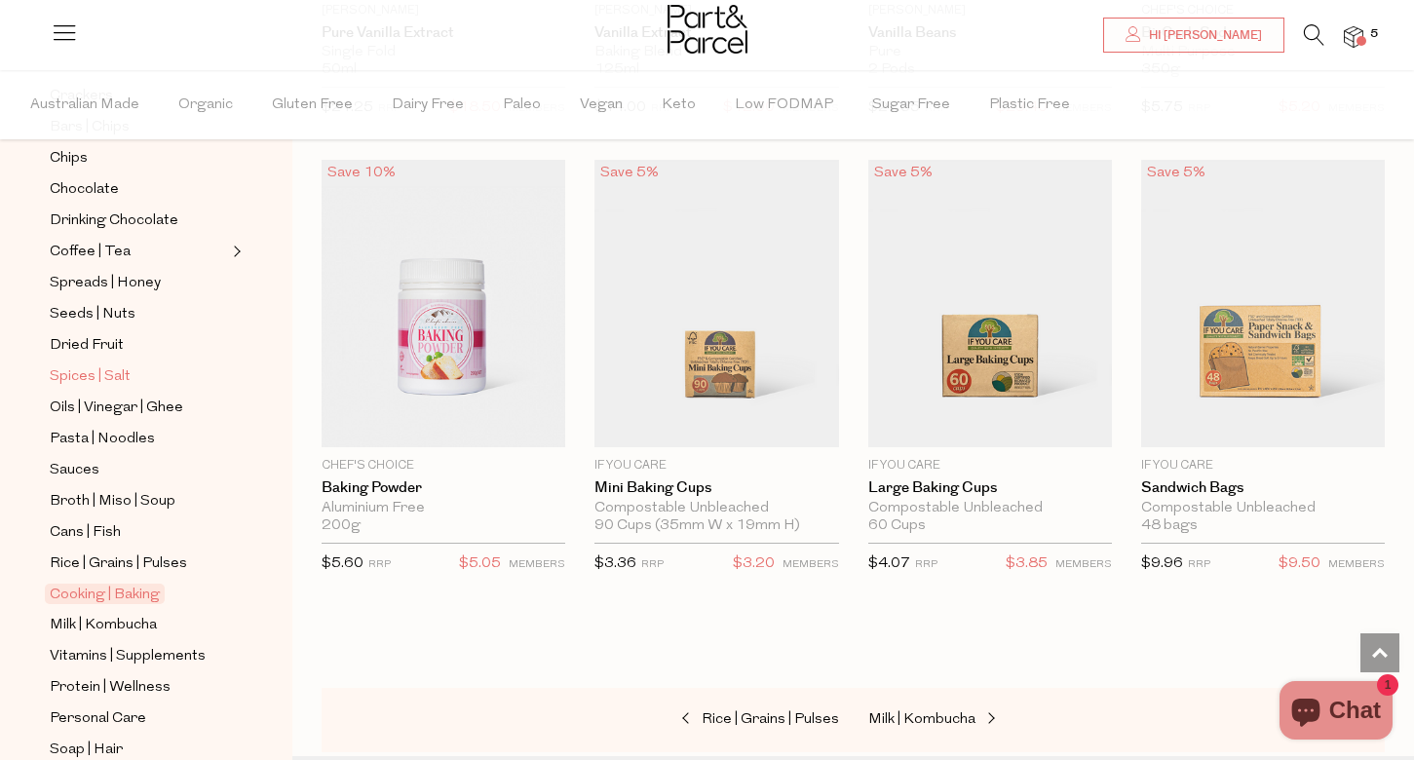
click at [72, 371] on span "Spices | Salt" at bounding box center [90, 376] width 81 height 23
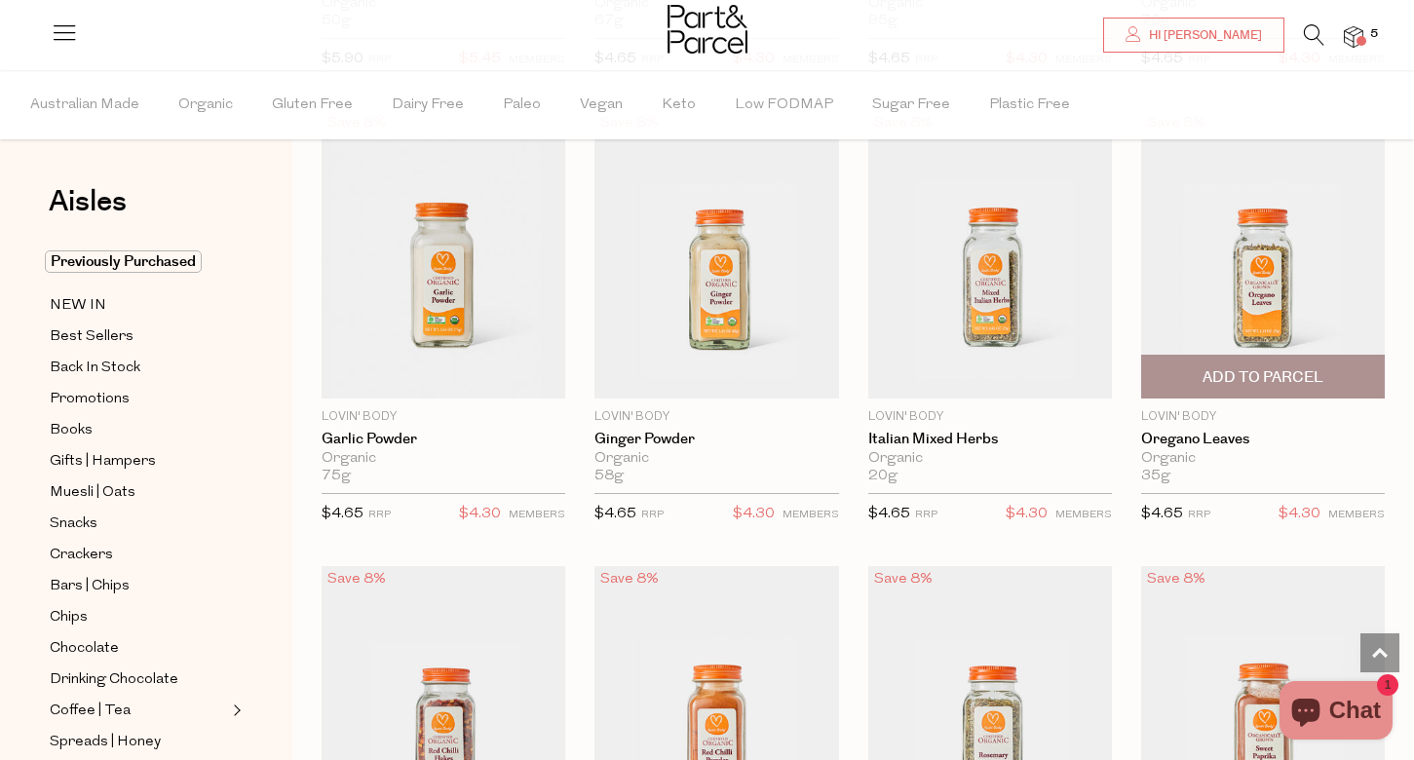
click at [1257, 367] on span "Add To Parcel" at bounding box center [1262, 377] width 121 height 20
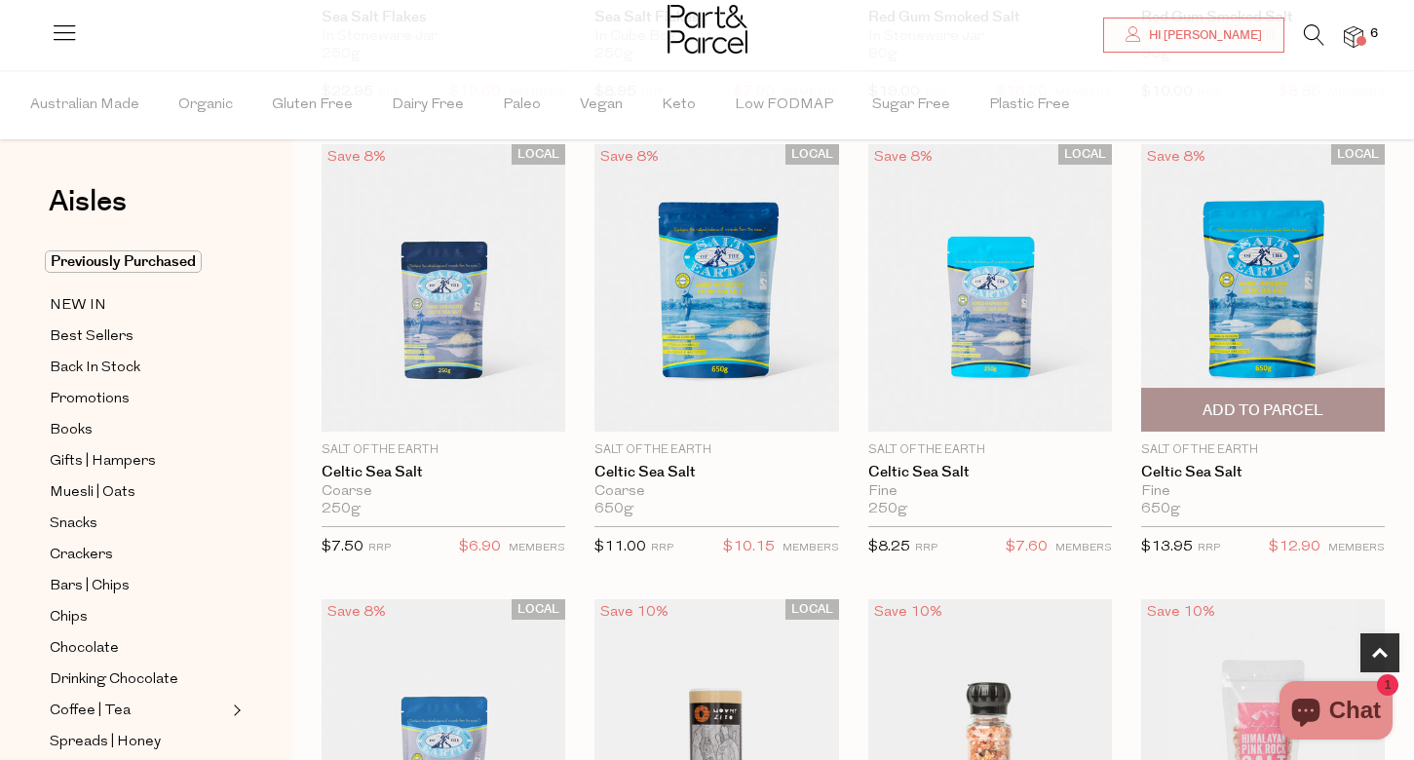
click at [1275, 410] on span "Add To Parcel" at bounding box center [1262, 410] width 121 height 20
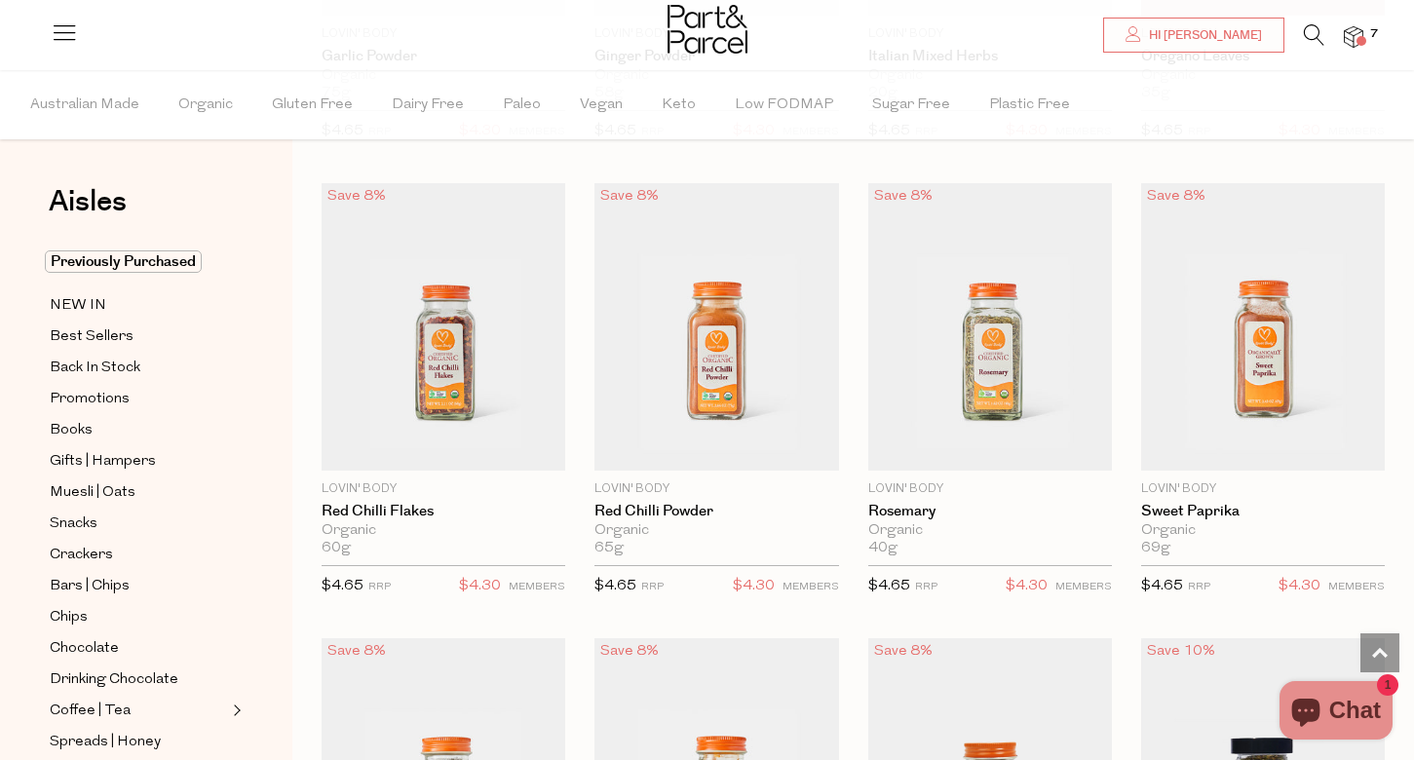
click at [1349, 19] on div at bounding box center [707, 31] width 1414 height 63
click at [1355, 46] on img at bounding box center [1352, 37] width 19 height 22
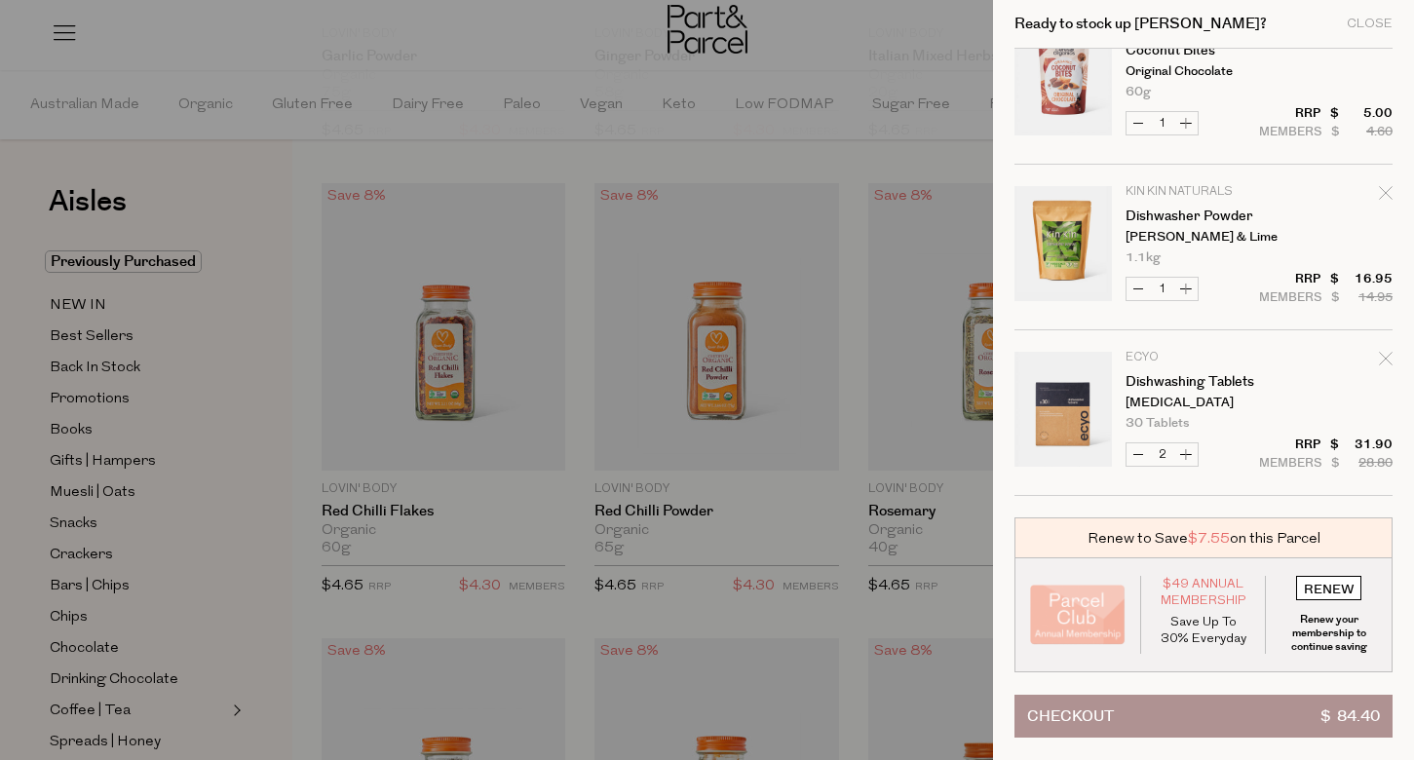
click at [1345, 585] on input "RENEW" at bounding box center [1328, 588] width 65 height 24
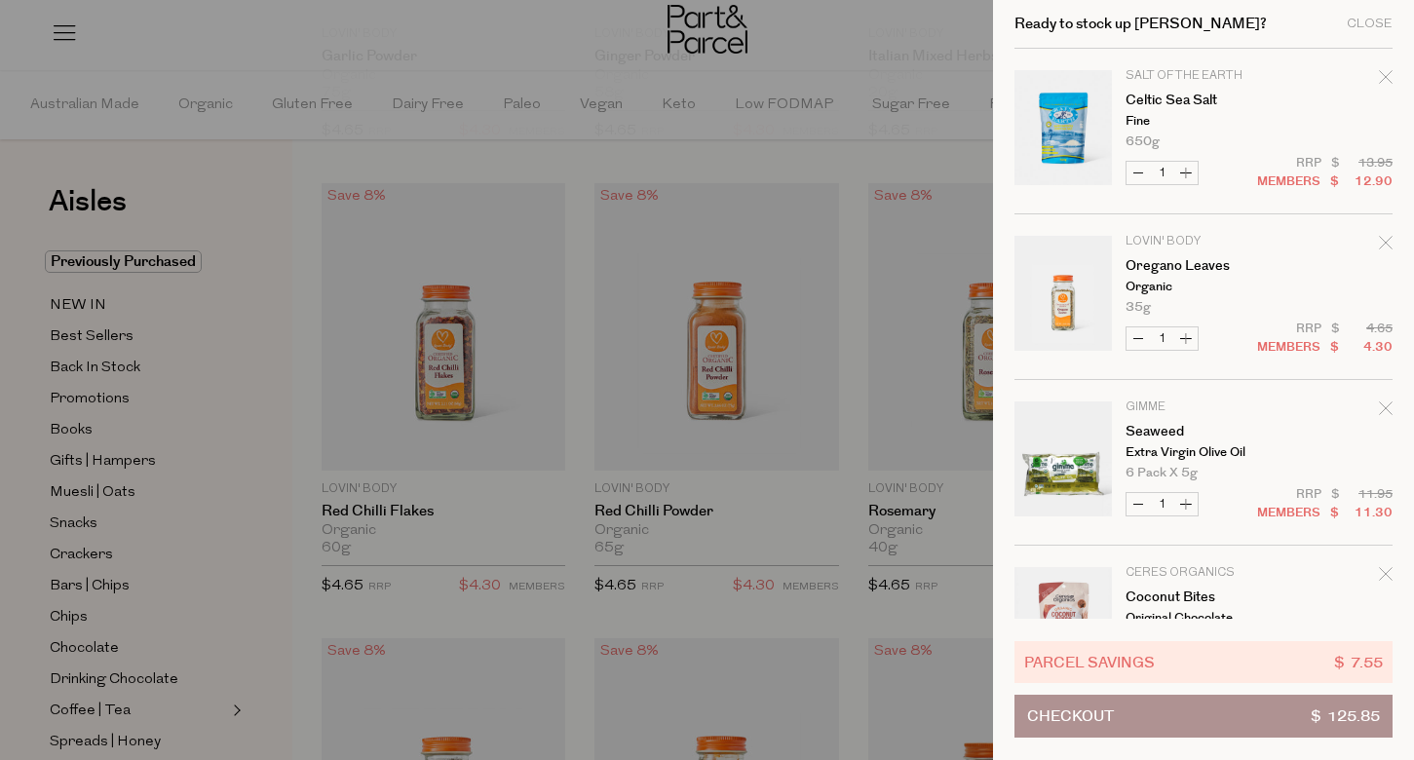
click at [1380, 79] on icon "Remove Celtic Sea Salt" at bounding box center [1384, 76] width 13 height 13
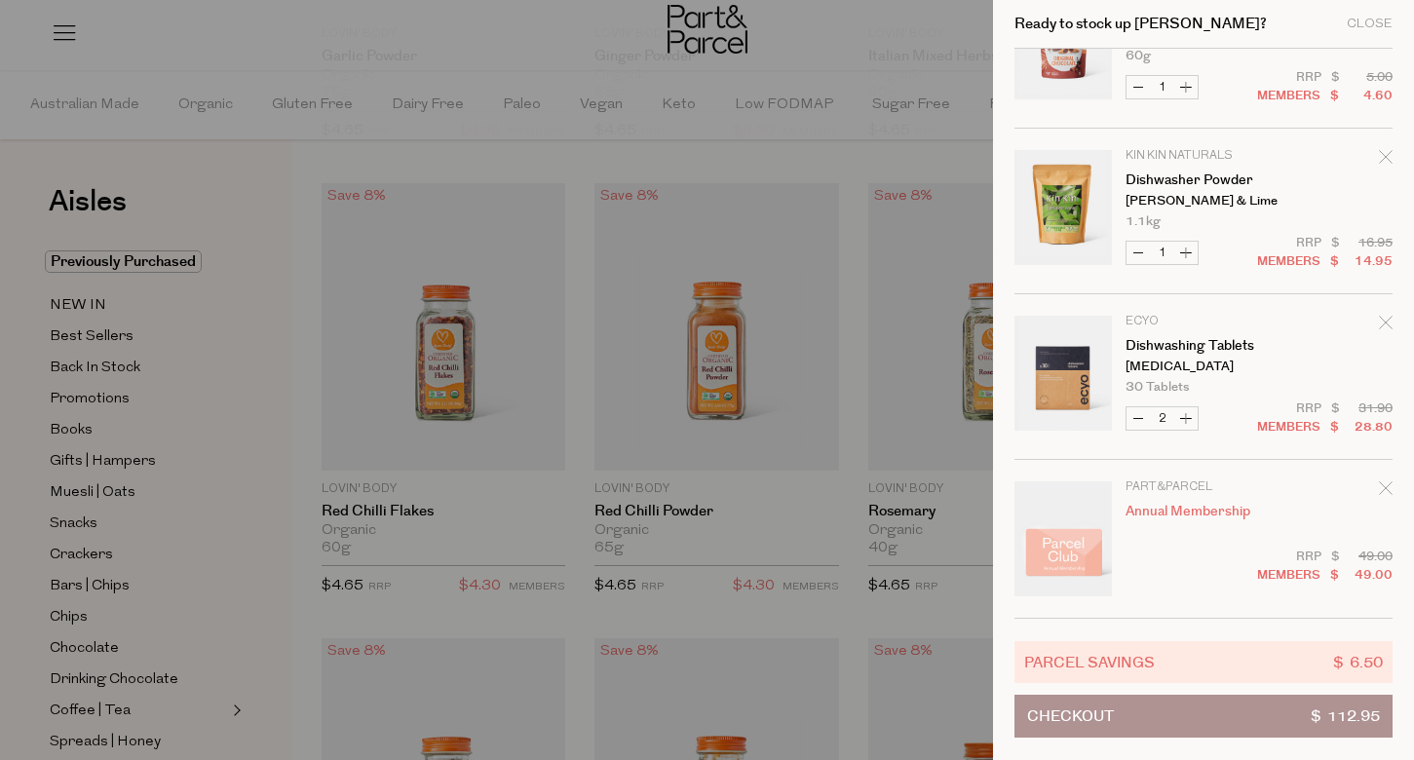
scroll to position [417, 0]
click at [1138, 421] on button "Decrease Dishwashing Tablets" at bounding box center [1137, 418] width 23 height 22
type input "1"
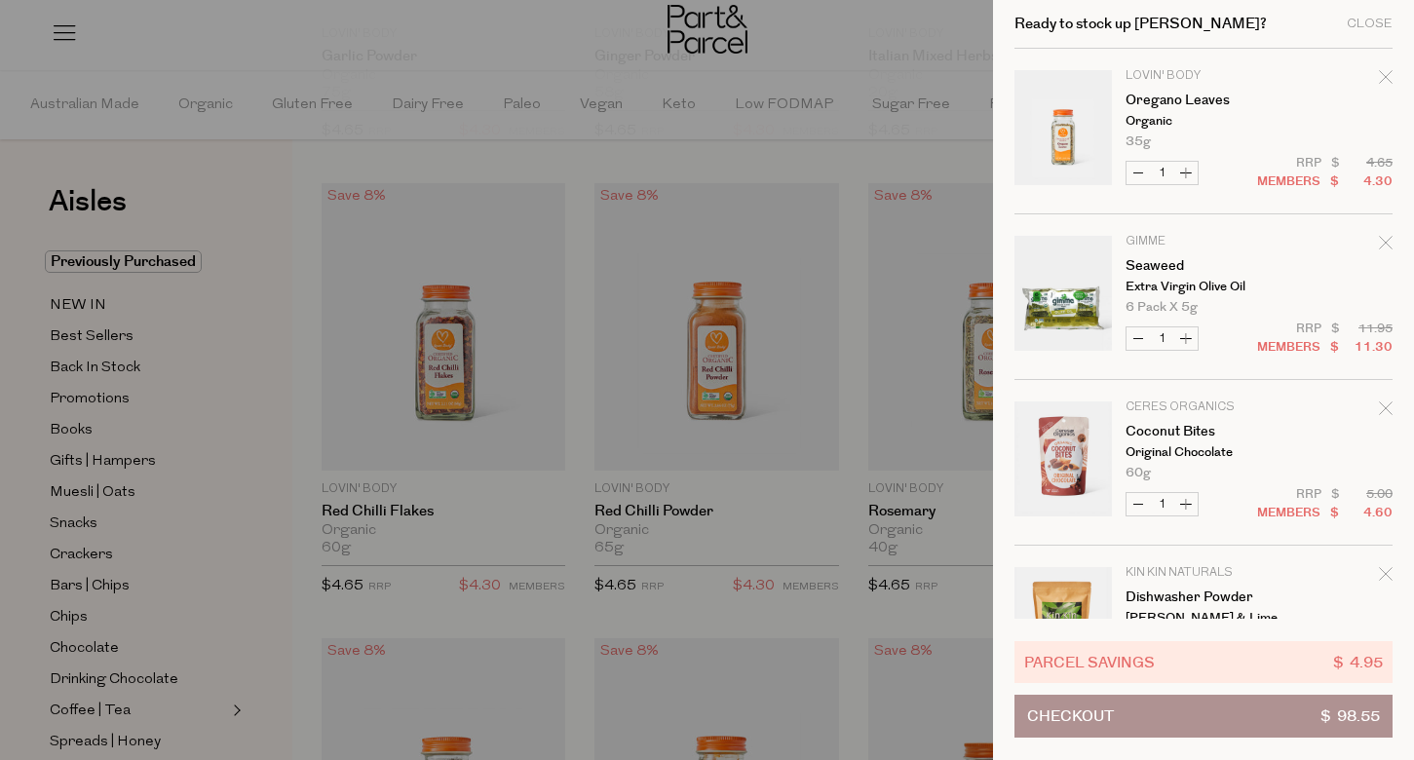
scroll to position [0, 0]
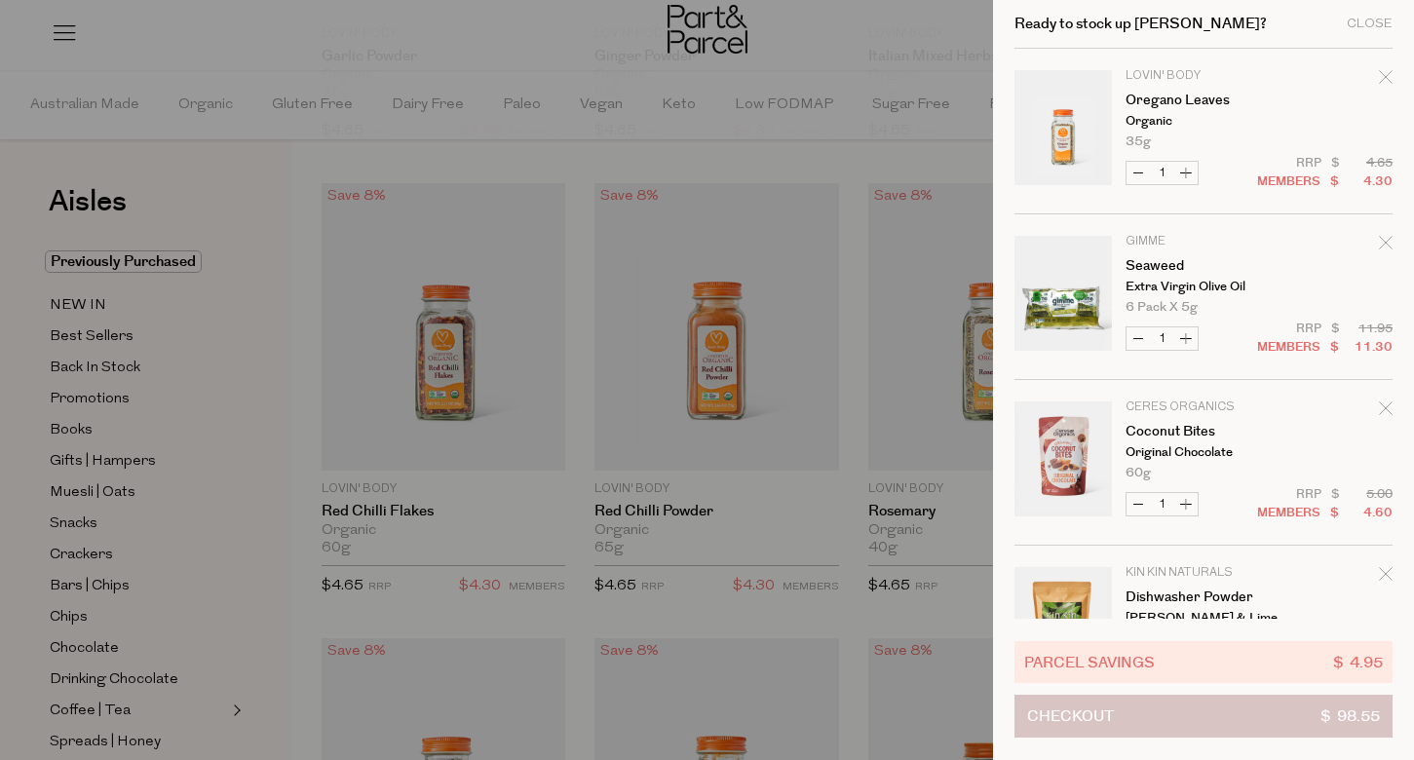
click at [1081, 724] on span "Checkout" at bounding box center [1070, 716] width 87 height 41
